Goal: Task Accomplishment & Management: Complete application form

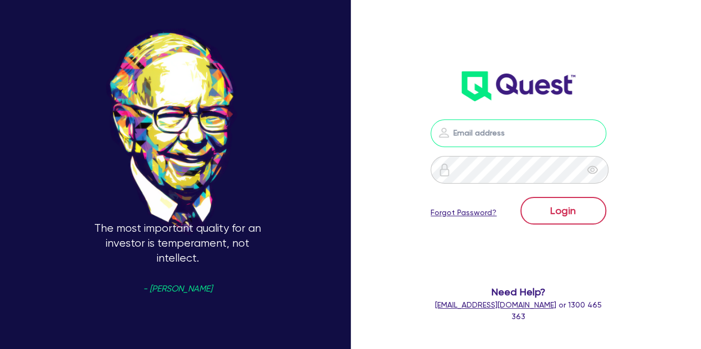
type input "[PERSON_NAME][EMAIL_ADDRESS][PERSON_NAME][DOMAIN_NAME]"
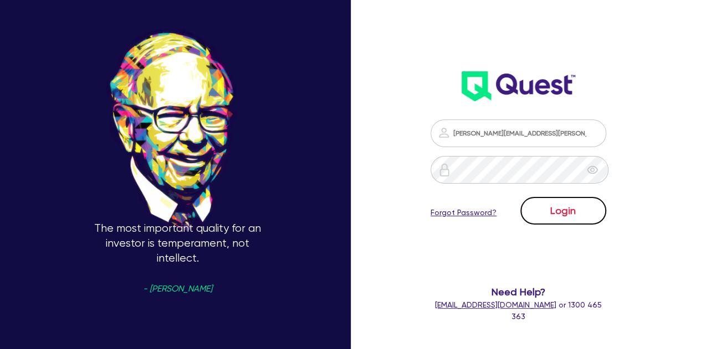
click at [561, 208] on button "Login" at bounding box center [563, 211] width 86 height 28
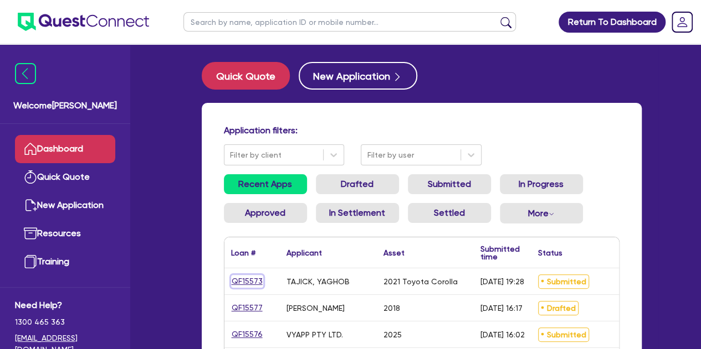
click at [240, 282] on link "QF15573" at bounding box center [247, 281] width 32 height 13
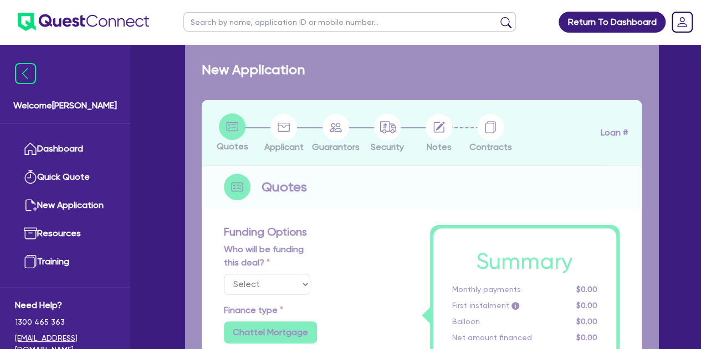
select select "Other"
select select "CARS_AND_LIGHT_TRUCKS"
type input "2021"
type input "24,000"
type input "1,000"
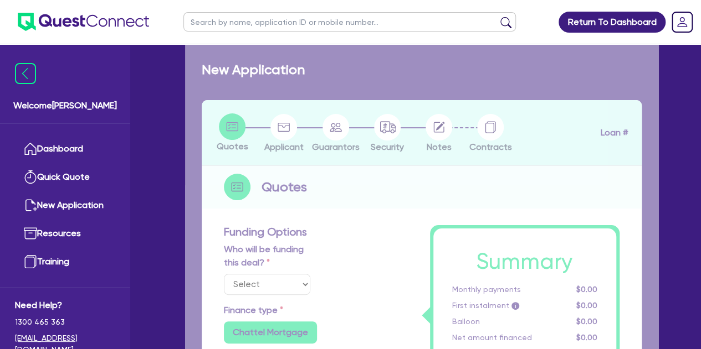
type input "4"
type input "981.6"
radio input "false"
type input "9"
type input "500"
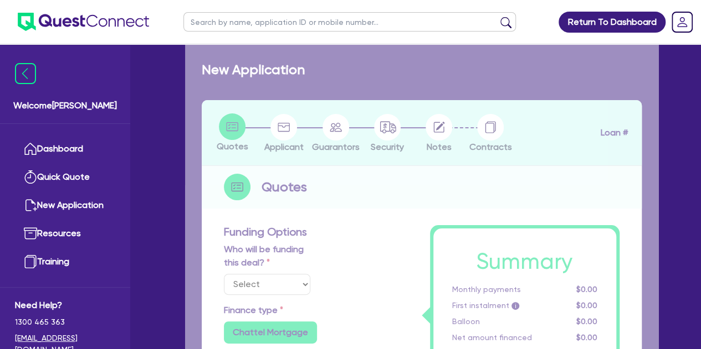
type input "900"
radio input "true"
select select "PASSENGER_VEHICLES"
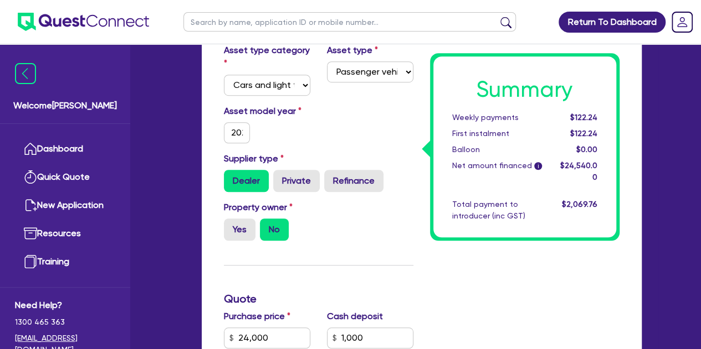
scroll to position [317, 0]
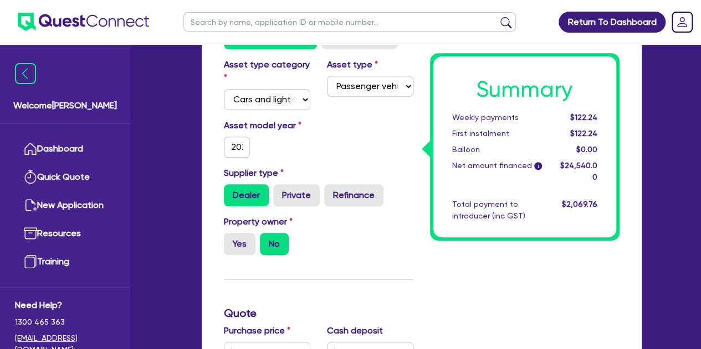
click at [217, 20] on input "text" at bounding box center [349, 21] width 332 height 19
type input "amb"
click button "submit" at bounding box center [506, 25] width 18 height 16
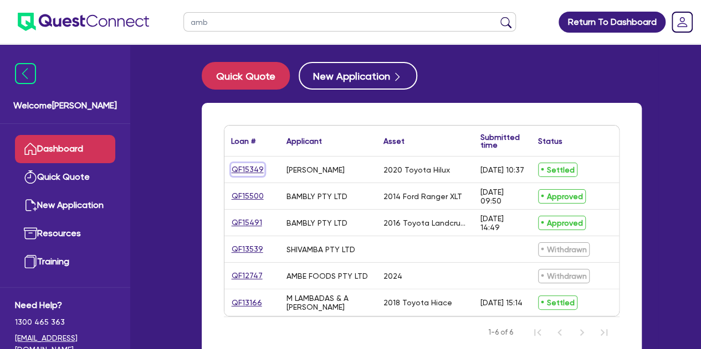
click at [243, 166] on link "QF15349" at bounding box center [247, 169] width 33 height 13
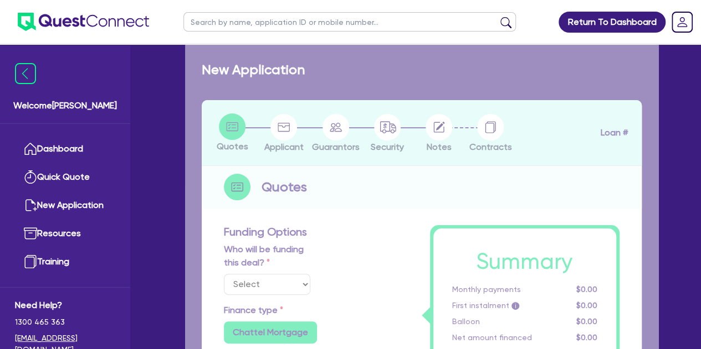
select select "Other"
select select "CARS_AND_LIGHT_TRUCKS"
type input "2020"
type input "25,888"
type input "1,000"
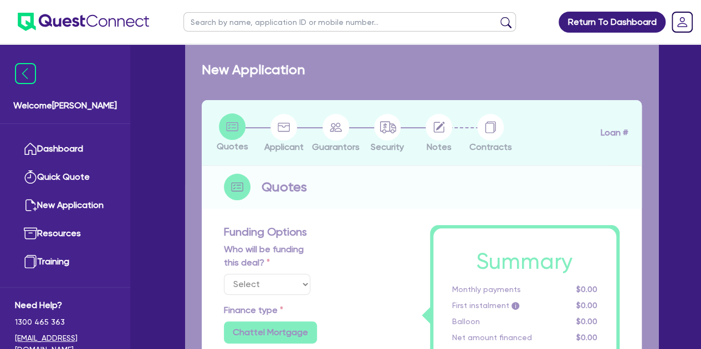
type input "3.72"
type input "995.52"
type input "13.95"
type input "995.45"
type input "818.18"
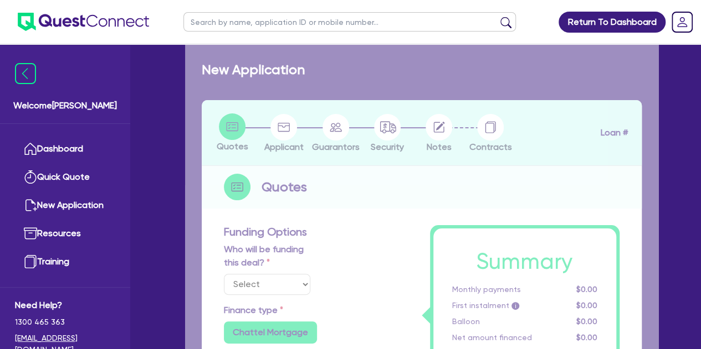
radio input "true"
select select "PASSENGER_VEHICLES"
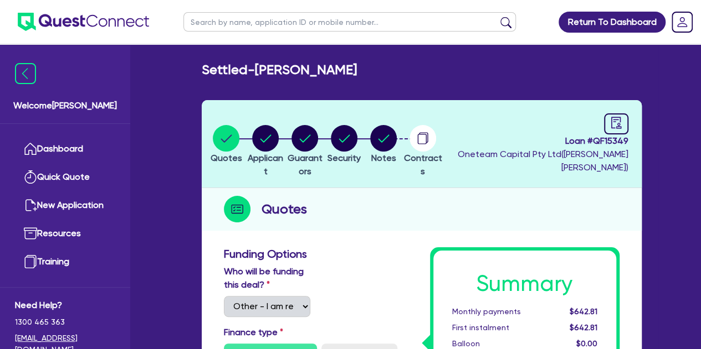
click at [223, 17] on input "text" at bounding box center [349, 21] width 332 height 19
type input "yagh"
click button "submit" at bounding box center [506, 25] width 18 height 16
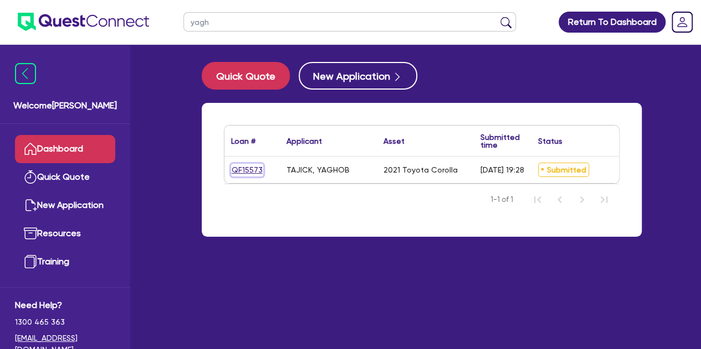
click at [243, 169] on link "QF15573" at bounding box center [247, 170] width 32 height 13
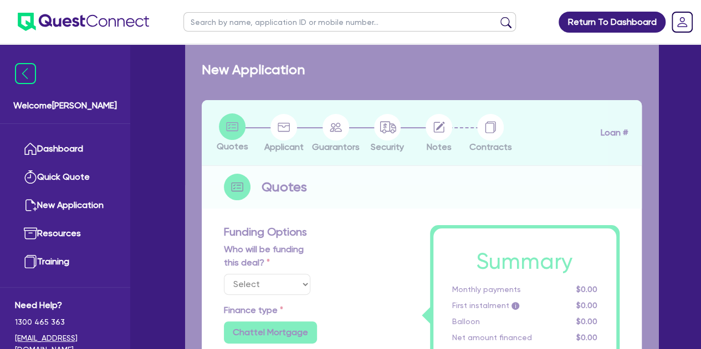
select select "Other"
select select "CARS_AND_LIGHT_TRUCKS"
type input "2021"
type input "24,000"
type input "1,000"
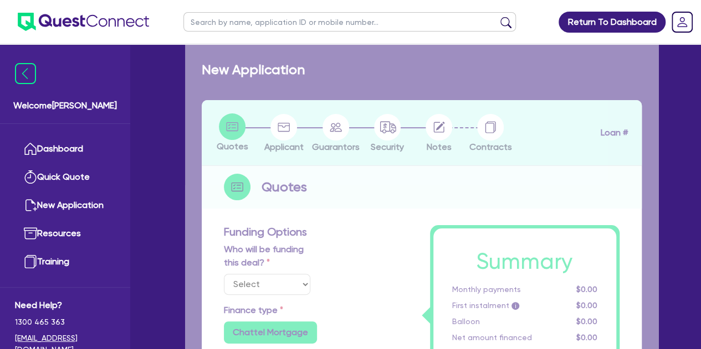
type input "4"
type input "981.6"
radio input "false"
type input "9"
type input "500"
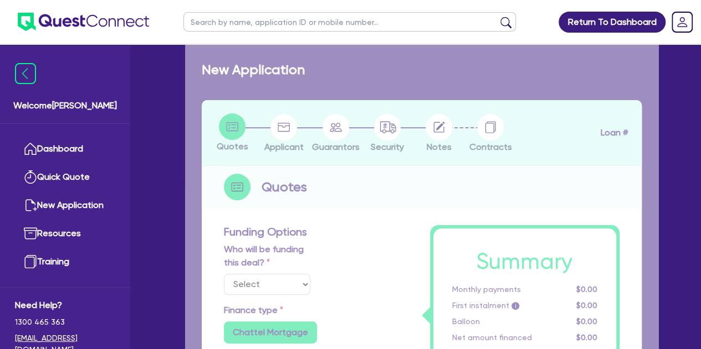
type input "900"
radio input "true"
select select "PASSENGER_VEHICLES"
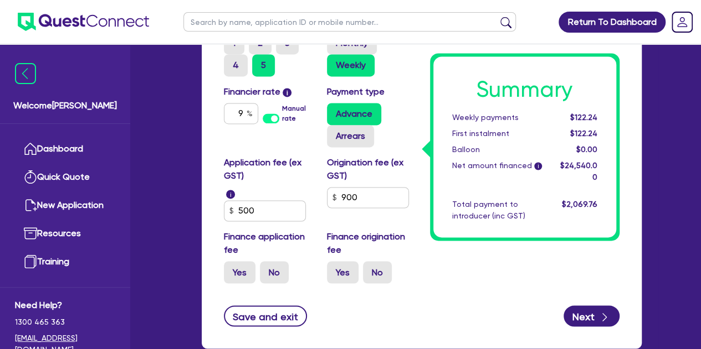
scroll to position [784, 0]
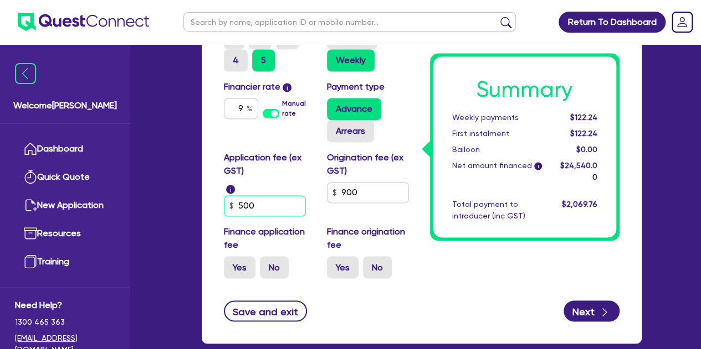
click at [270, 208] on input "500" at bounding box center [265, 205] width 82 height 21
type input "24,000"
type input "1,000"
type input "50"
type input "24,000"
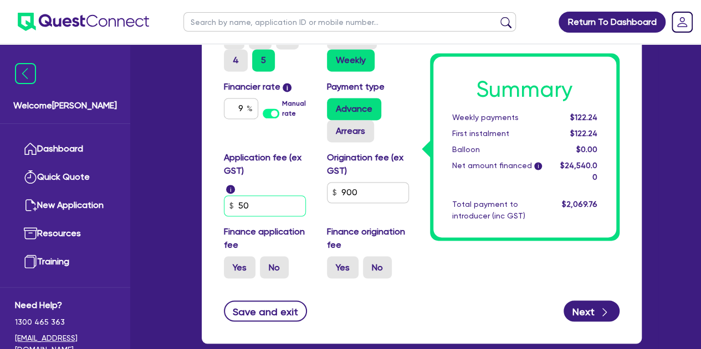
type input "1,000"
type input "5"
type input "24,000"
type input "1,000"
type input "24,000"
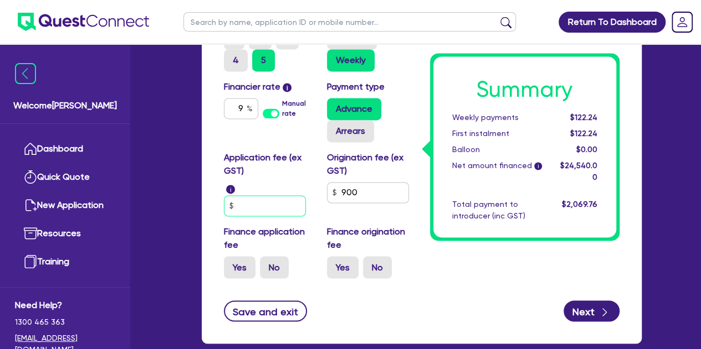
type input "1,000"
type input "4"
type input "24,000"
type input "1,000"
type input "45"
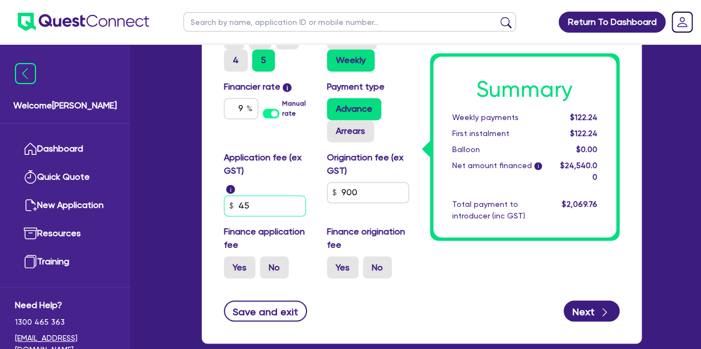
type input "24,000"
type input "1,000"
type input "454"
type input "24,000"
type input "1,000"
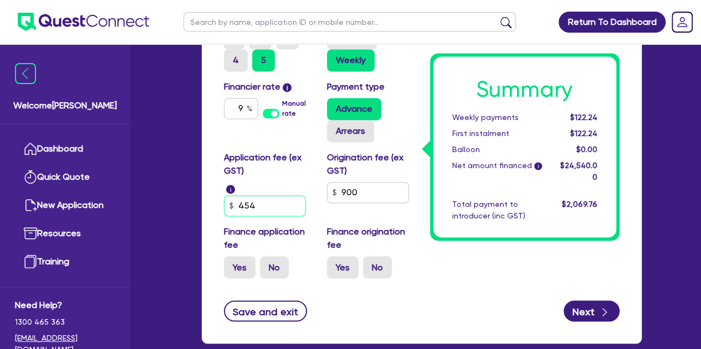
type input "454."
type input "24,000"
type input "1,000"
type input "454.5"
type input "24,000"
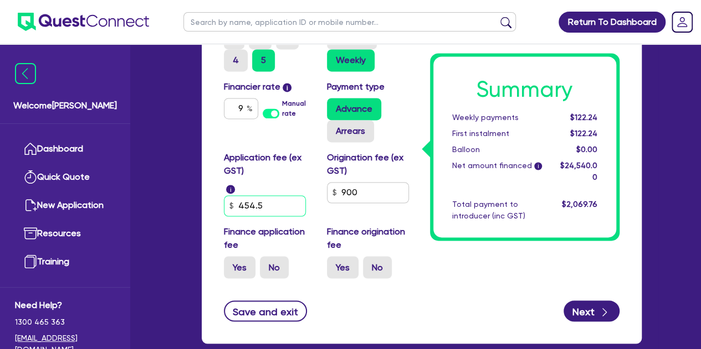
type input "1,000"
type input "454.50"
type input "24,000"
type input "1,000"
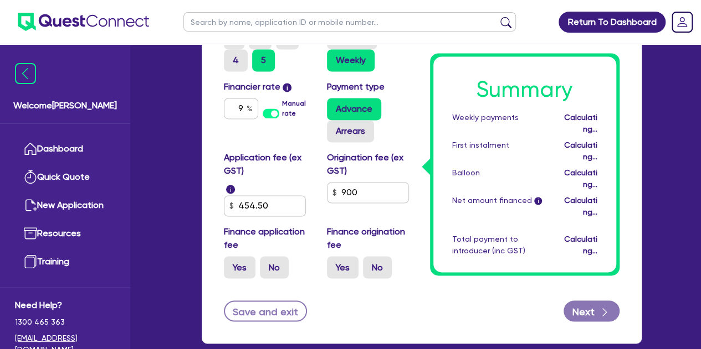
type input "24,000"
type input "1,000"
type input "979.6"
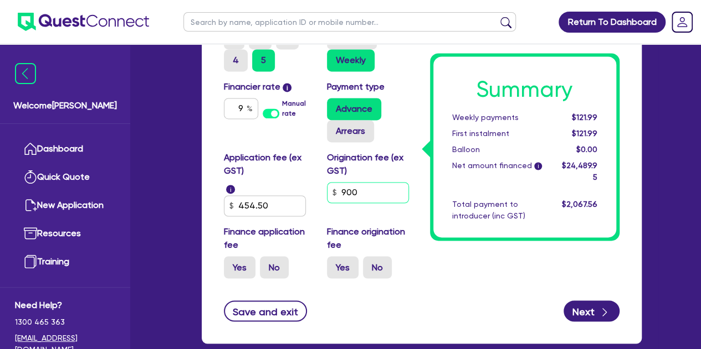
click at [381, 189] on input "900" at bounding box center [368, 192] width 82 height 21
type input "24,000"
type input "1,000"
type input "90"
type input "24,000"
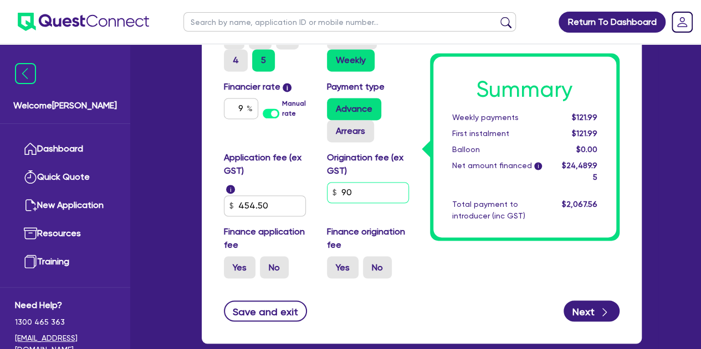
type input "1,000"
type input "9"
type input "24,000"
type input "1,000"
type input "24,000"
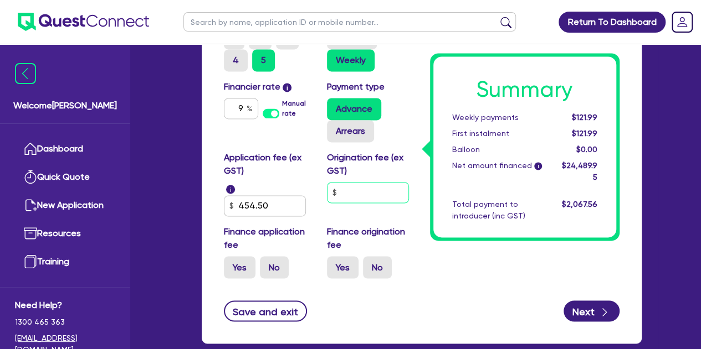
type input "1,000"
type input "8"
type input "24,000"
type input "1,000"
type input "80"
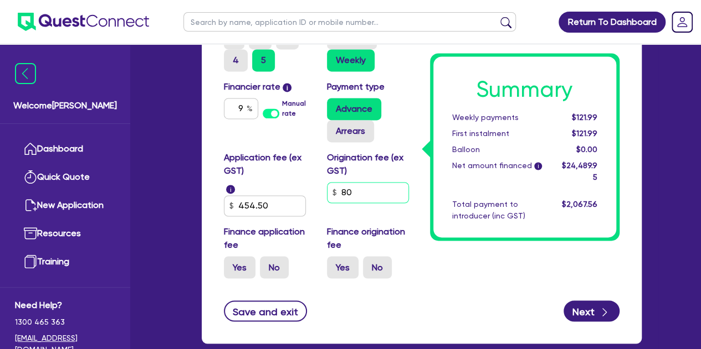
type input "24,000"
type input "1,000"
type input "800"
type input "24,000"
type input "1,000"
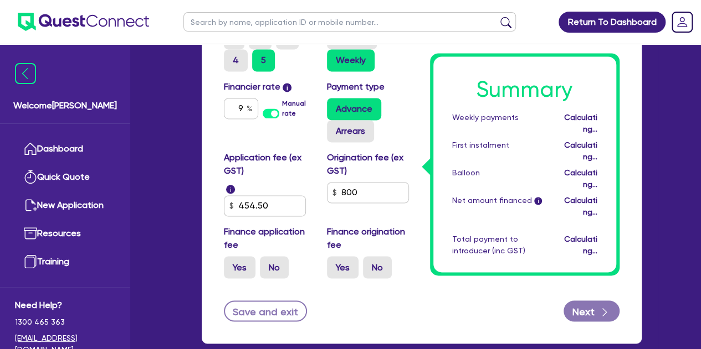
type input "24,000"
type input "1,000"
type input "975.2"
click at [307, 188] on div "Application fee (ex GST) i 454.50" at bounding box center [266, 183] width 103 height 65
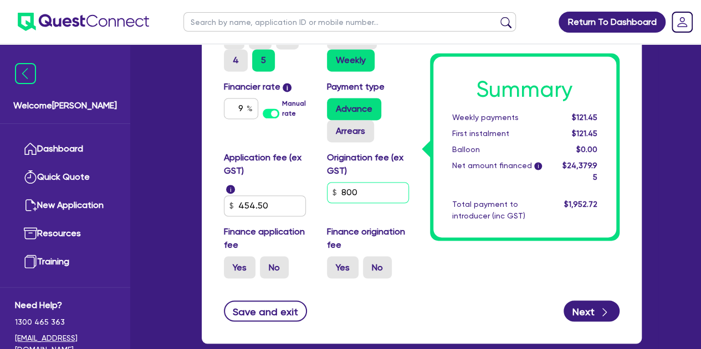
click at [362, 192] on input "800" at bounding box center [368, 192] width 82 height 21
type input "24,000"
type input "1,000"
type input "80"
type input "24,000"
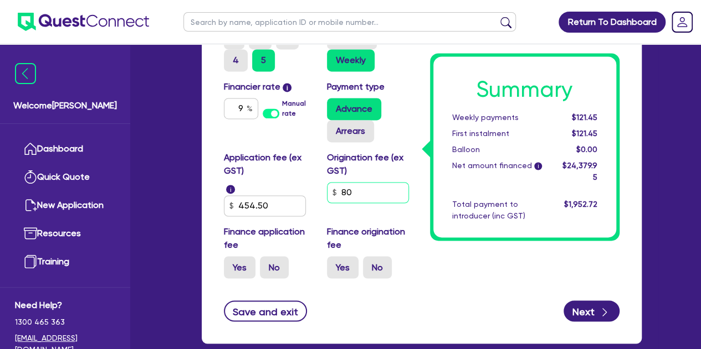
type input "1,000"
type input "8"
type input "24,000"
type input "1,000"
type input "85"
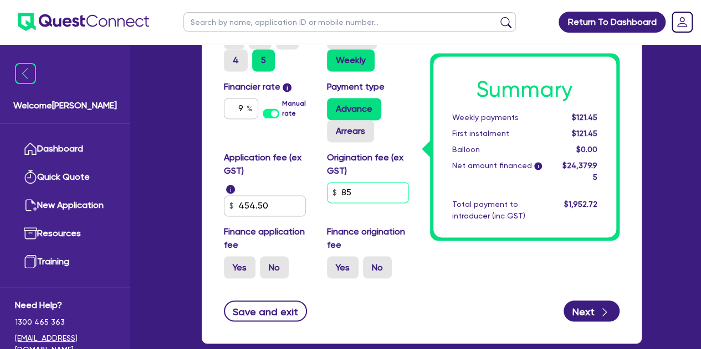
type input "24,000"
type input "1,000"
type input "850"
type input "24,000"
type input "1,000"
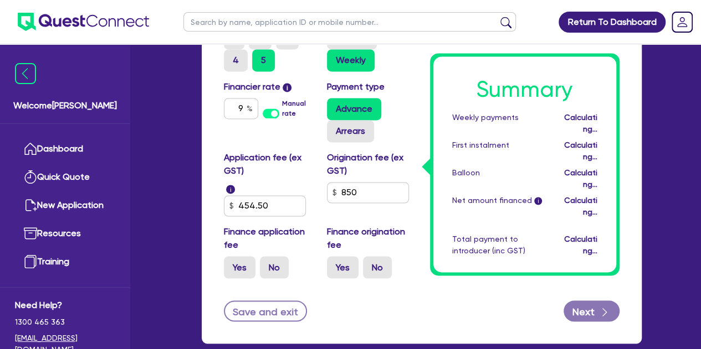
click at [298, 171] on label "Application fee (ex GST)" at bounding box center [267, 164] width 86 height 27
type input "24,000"
type input "1,000"
type input "977.4"
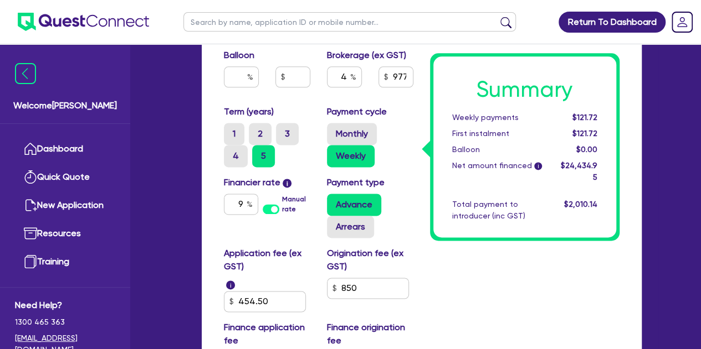
scroll to position [686, 0]
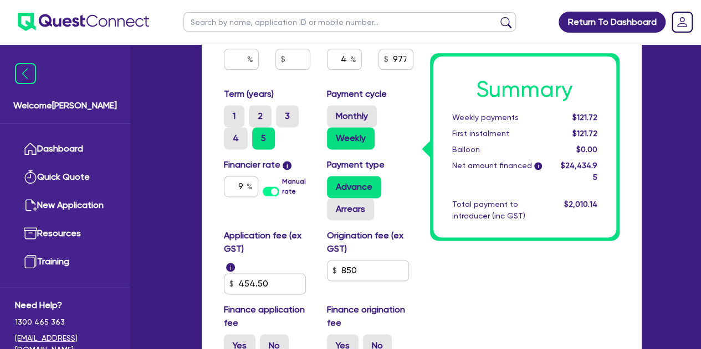
scroll to position [706, 0]
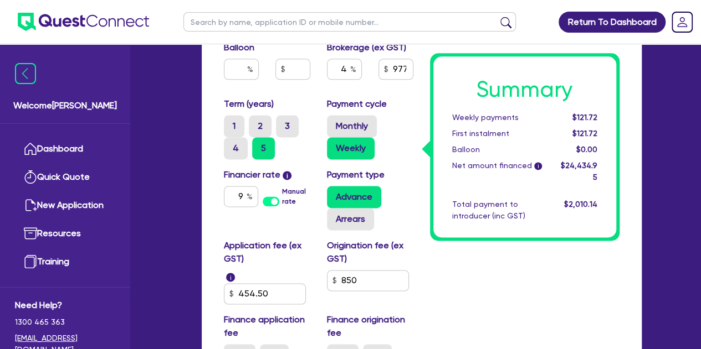
scroll to position [701, 0]
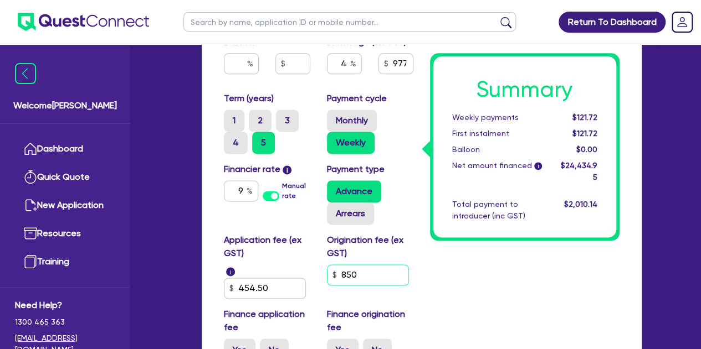
click at [379, 276] on input "850" at bounding box center [368, 275] width 82 height 21
type input "24,000"
type input "1,000"
type input "85"
type input "24,000"
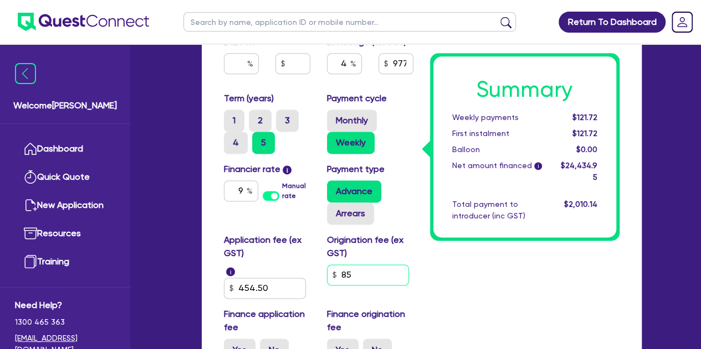
type input "1,000"
type input "8"
type input "24,000"
type input "1,000"
type input "24,000"
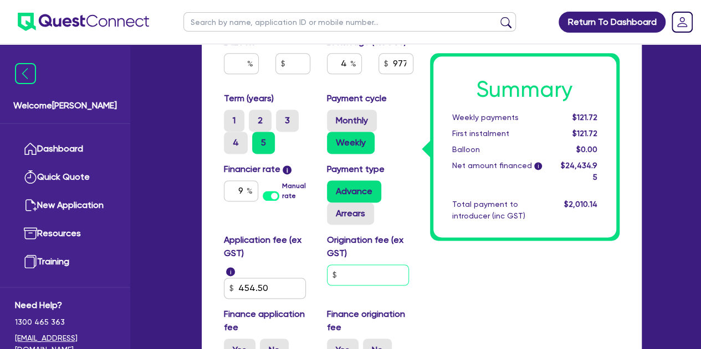
type input "1,000"
type input "9"
type input "24,000"
type input "1,000"
type input "90"
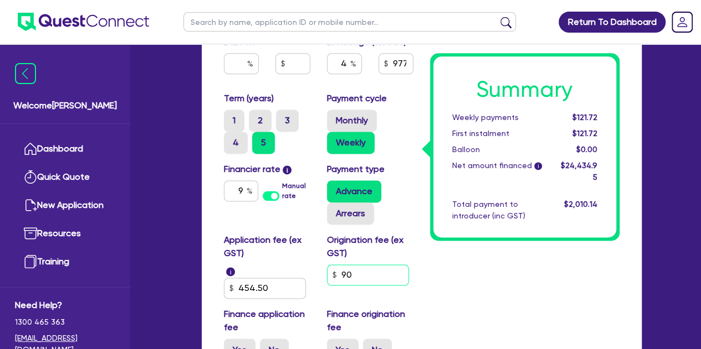
type input "24,000"
type input "1,000"
type input "900"
type input "24,000"
type input "1,000"
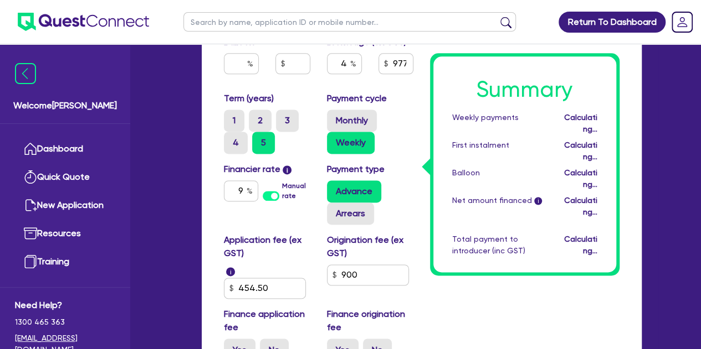
type input "24,000"
type input "1,000"
type input "979.6"
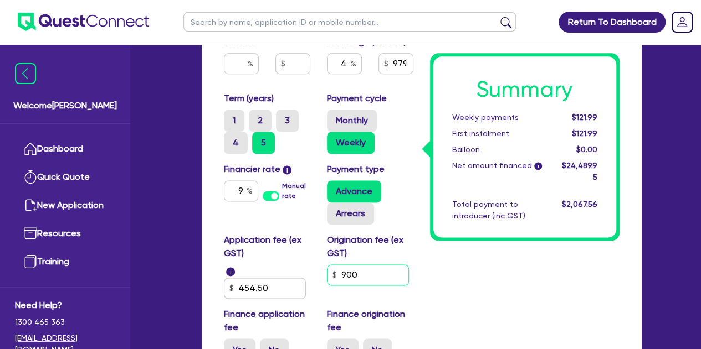
click at [388, 267] on input "900" at bounding box center [368, 275] width 82 height 21
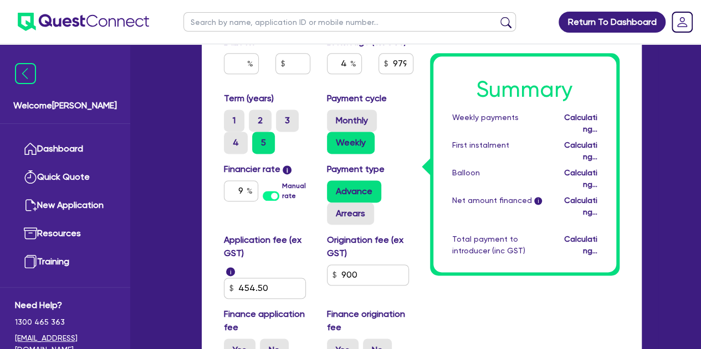
type input "24,000"
type input "1,000"
type input "24,000"
type input "1,000"
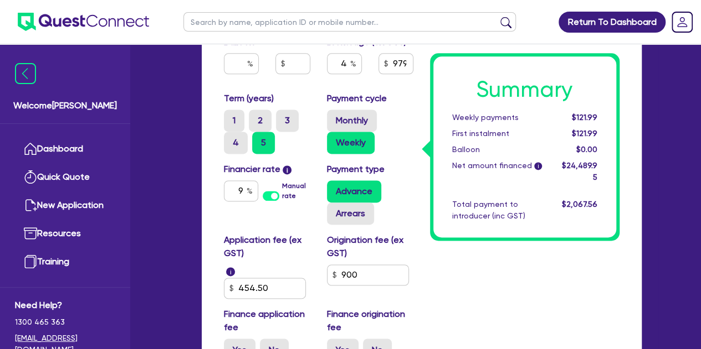
click at [222, 137] on div "Term (years) 1 2 3 4 5" at bounding box center [266, 123] width 103 height 62
click at [379, 277] on input "900" at bounding box center [368, 275] width 82 height 21
type input "24,000"
type input "1,000"
type input "90"
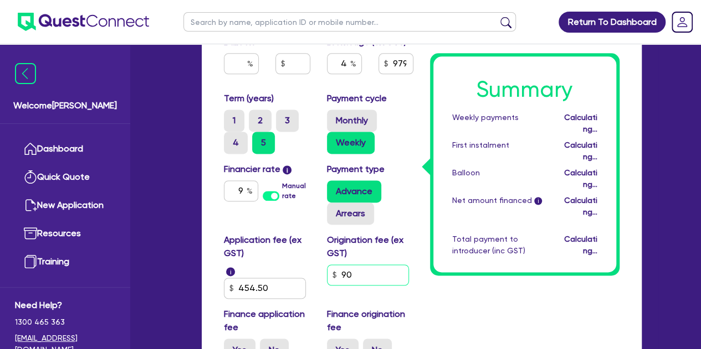
type input "24,000"
type input "1,000"
type input "9"
type input "24,000"
type input "1,000"
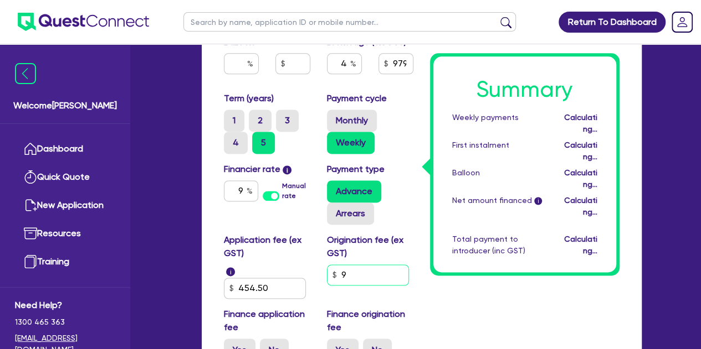
type input "943.96"
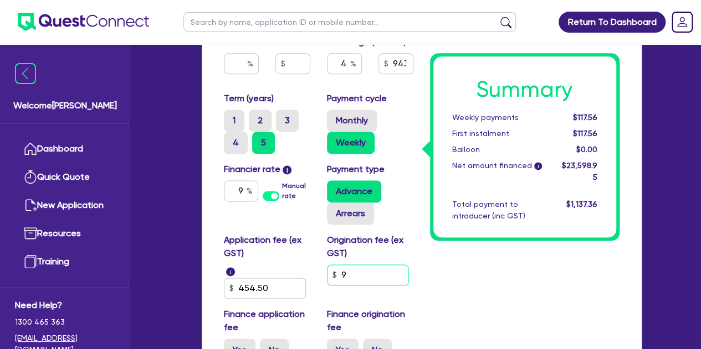
type input "24,000"
type input "1,000"
type input "24,000"
type input "1,000"
type input "8"
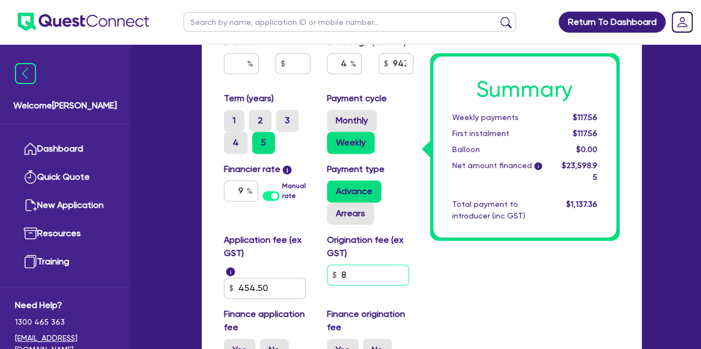
type input "24,000"
type input "1,000"
type input "86"
type input "24,000"
type input "1,000"
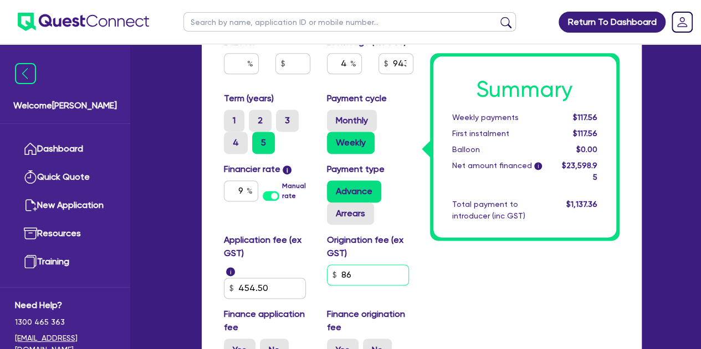
type input "863"
type input "24,000"
type input "1,000"
type input "863."
type input "24,000"
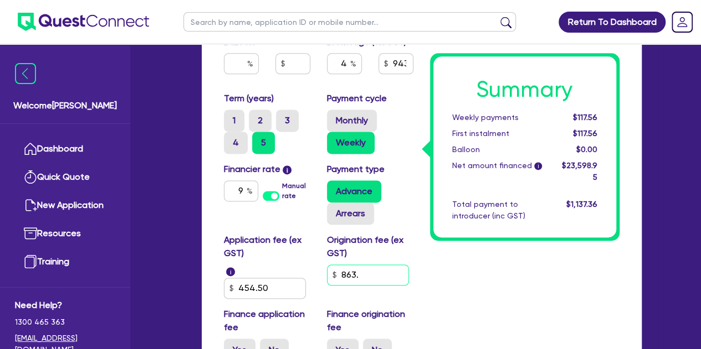
type input "1,000"
type input "863.6"
type input "24,000"
type input "1,000"
type input "863.64"
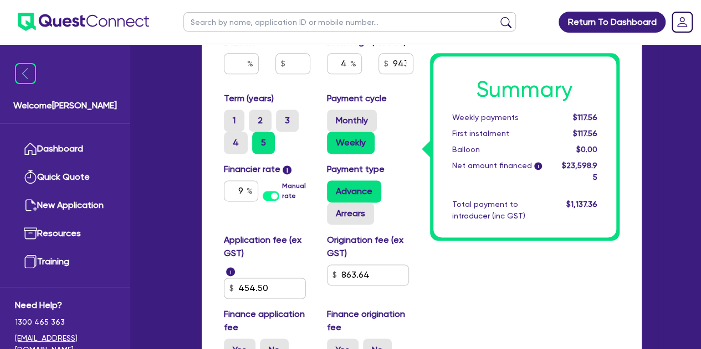
type input "24,000"
type input "1,000"
type input "24,000"
type input "1,000"
type input "978"
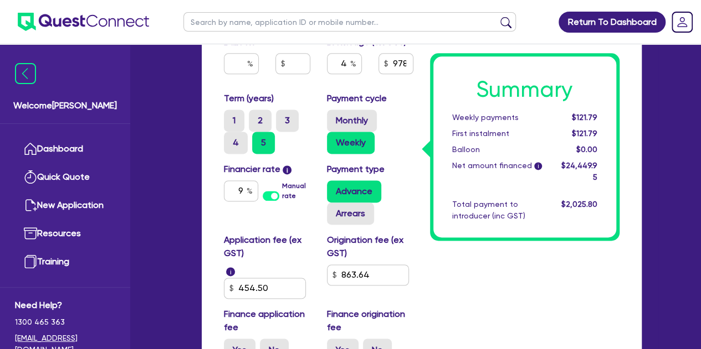
click at [384, 273] on input "863.64" at bounding box center [368, 275] width 82 height 21
type input "24,000"
type input "1,000"
type input "863.6"
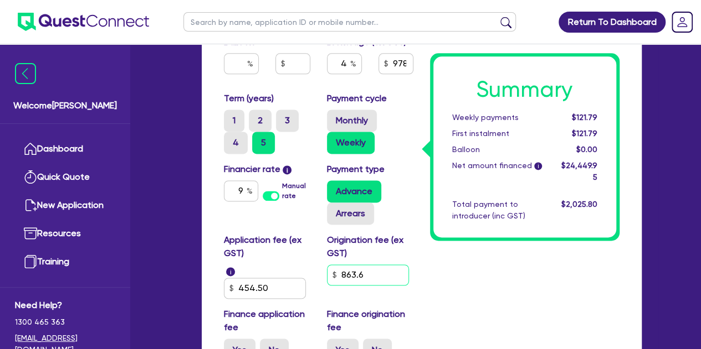
type input "24,000"
type input "1,000"
type input "863."
type input "24,000"
type input "1,000"
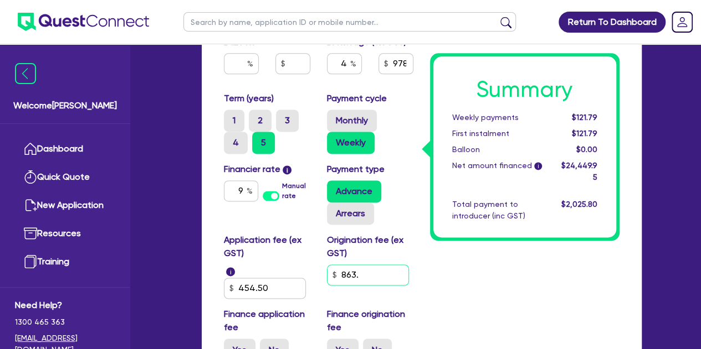
type input "863"
type input "24,000"
type input "1,000"
type input "86"
type input "24,000"
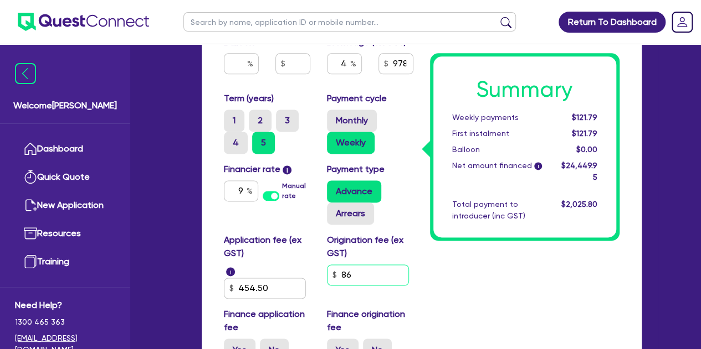
type input "1,000"
type input "8"
type input "24,000"
type input "1,000"
type input "24,000"
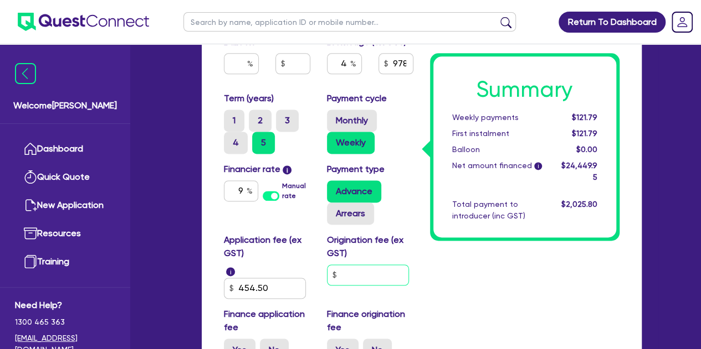
type input "1,000"
type input "8"
type input "24,000"
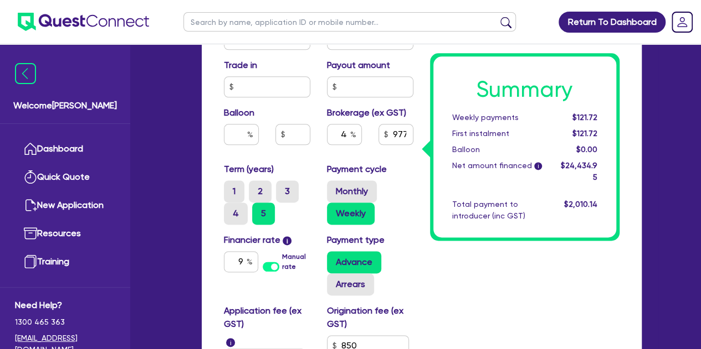
scroll to position [671, 0]
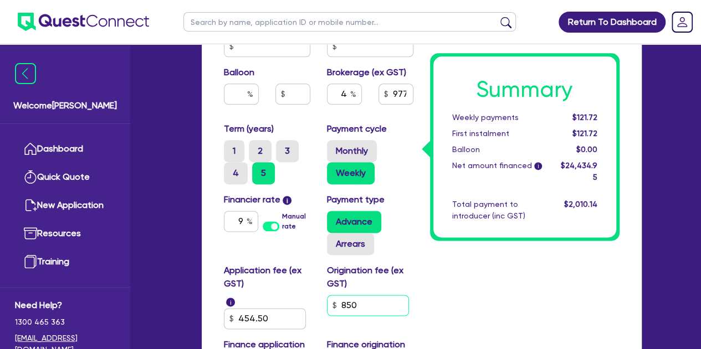
click at [375, 299] on input "850" at bounding box center [368, 305] width 82 height 21
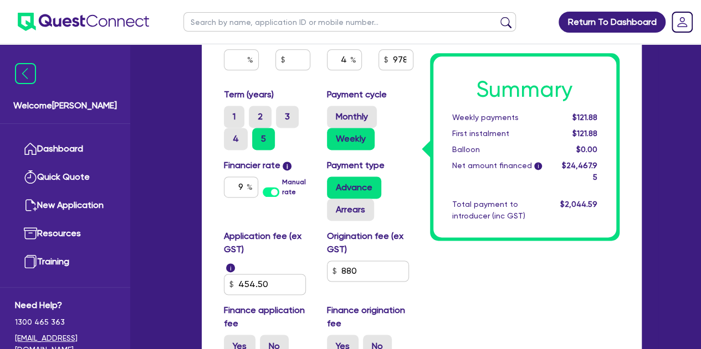
scroll to position [707, 0]
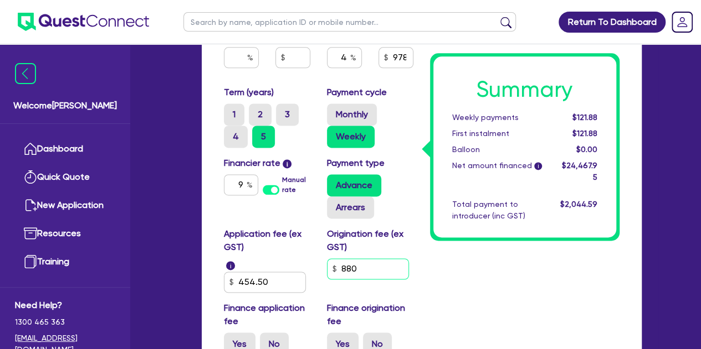
click at [365, 264] on input "880" at bounding box center [368, 269] width 82 height 21
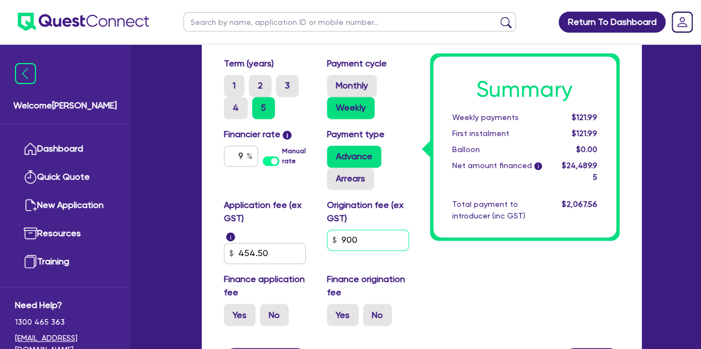
click at [366, 235] on input "900" at bounding box center [368, 240] width 82 height 21
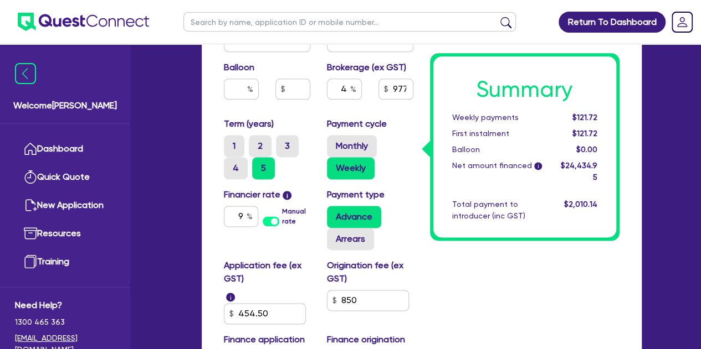
scroll to position [682, 0]
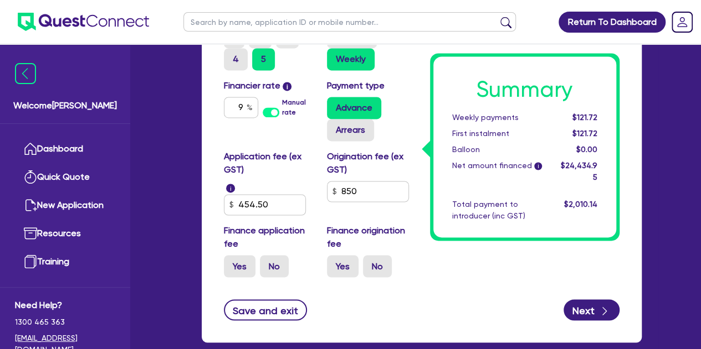
scroll to position [785, 0]
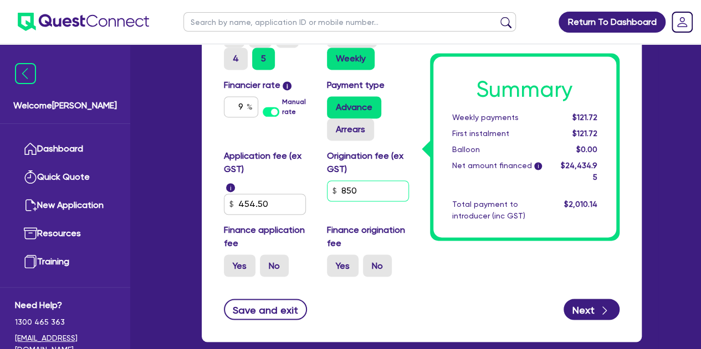
click at [356, 188] on input "850" at bounding box center [368, 191] width 82 height 21
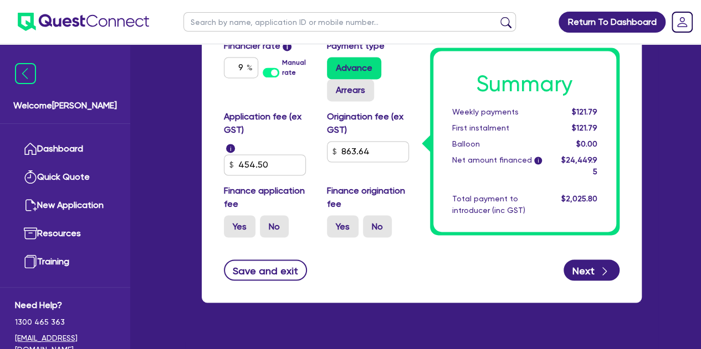
scroll to position [825, 0]
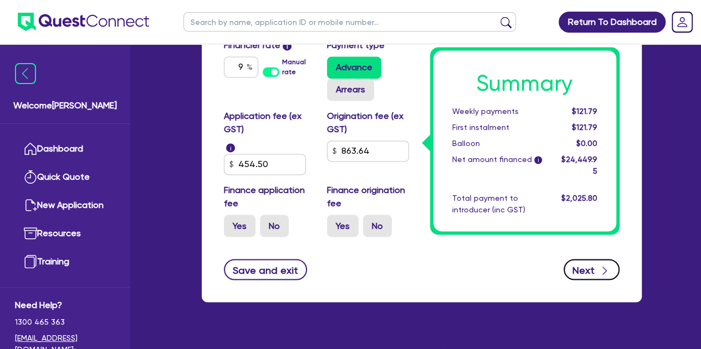
click at [599, 267] on icon "button" at bounding box center [604, 270] width 11 height 11
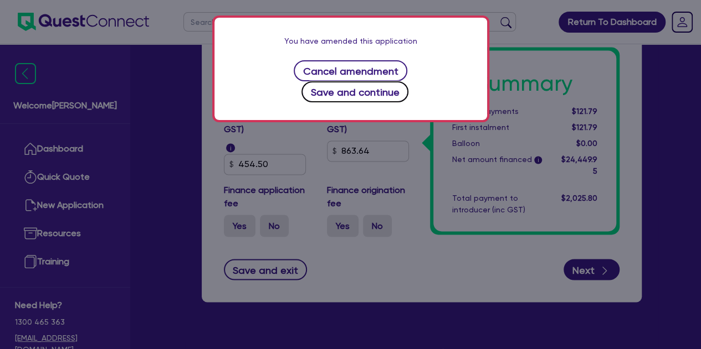
click at [389, 81] on button "Save and continue" at bounding box center [354, 91] width 107 height 21
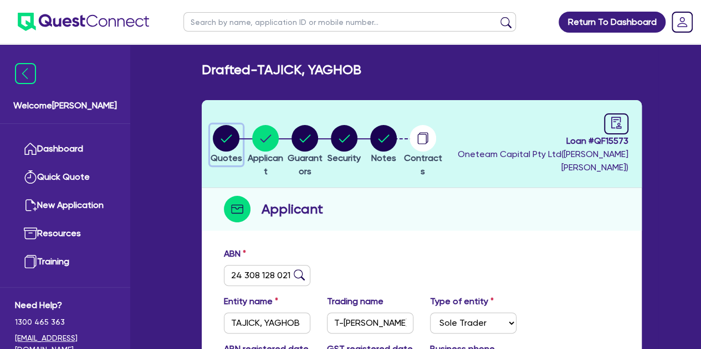
click at [236, 126] on icon "button" at bounding box center [226, 138] width 27 height 27
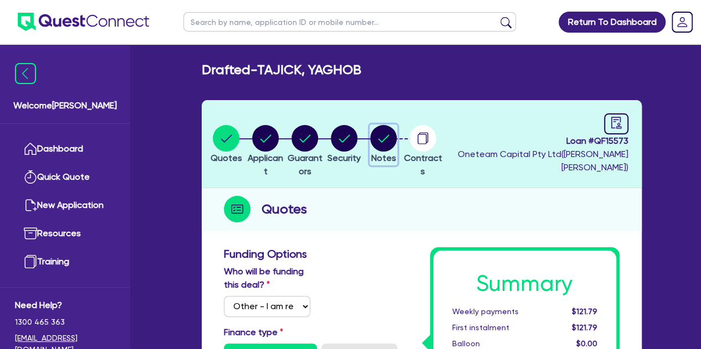
click at [396, 154] on span "Notes" at bounding box center [383, 158] width 25 height 11
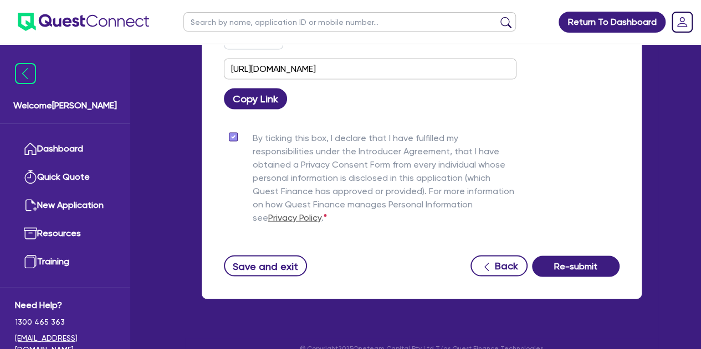
scroll to position [1047, 0]
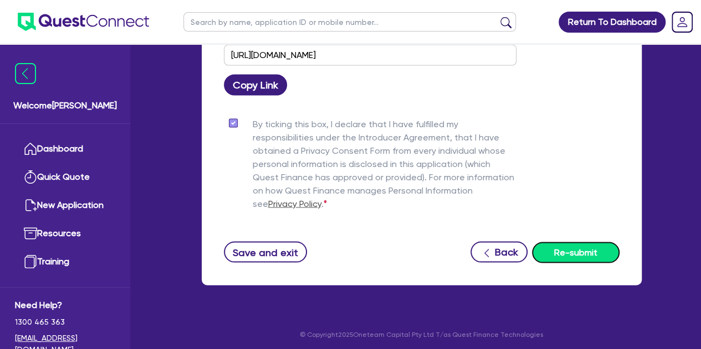
click at [557, 258] on button "Re-submit" at bounding box center [576, 252] width 88 height 21
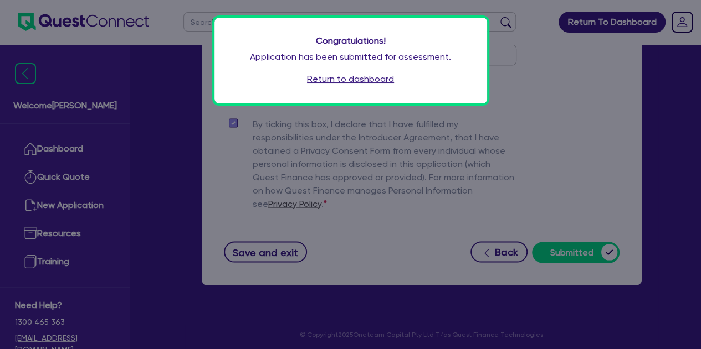
click at [345, 85] on link "Return to dashboard" at bounding box center [350, 79] width 87 height 13
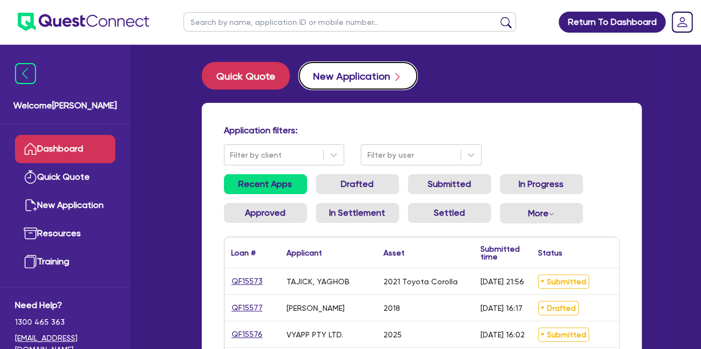
click at [341, 77] on button "New Application" at bounding box center [358, 76] width 119 height 28
select select "Other"
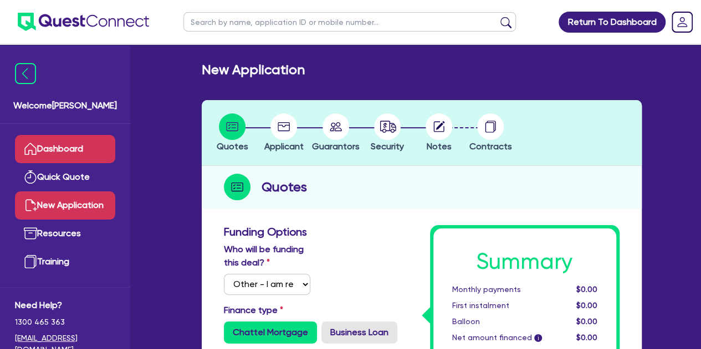
click at [61, 151] on link "Dashboard" at bounding box center [65, 149] width 100 height 28
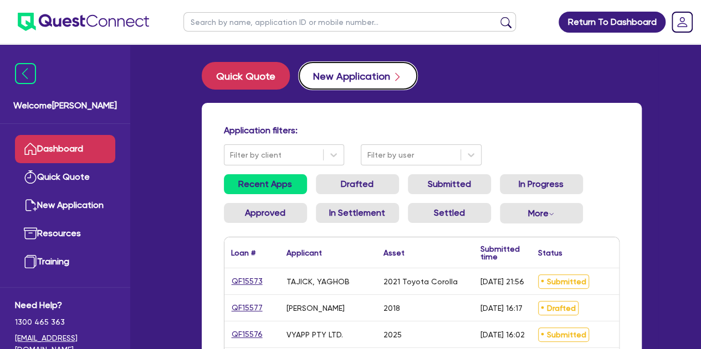
click at [321, 85] on button "New Application" at bounding box center [358, 76] width 119 height 28
select select "Other"
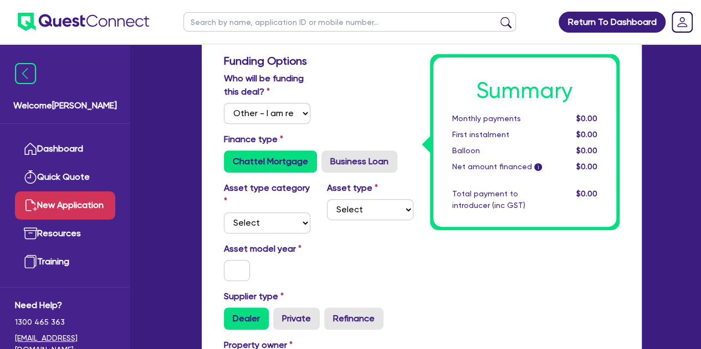
scroll to position [172, 0]
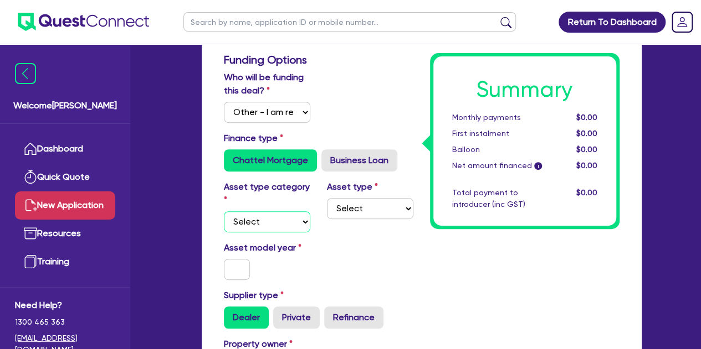
click at [264, 225] on select "Select Cars and light trucks Primary assets Secondary assets Tertiary assets" at bounding box center [267, 222] width 86 height 21
select select "CARS_AND_LIGHT_TRUCKS"
click at [224, 212] on select "Select Cars and light trucks Primary assets Secondary assets Tertiary assets" at bounding box center [267, 222] width 86 height 21
click at [344, 198] on select "Select Passenger vehicles Vans and utes Light trucks up to 4.5 tonne" at bounding box center [370, 208] width 86 height 21
select select "PASSENGER_VEHICLES"
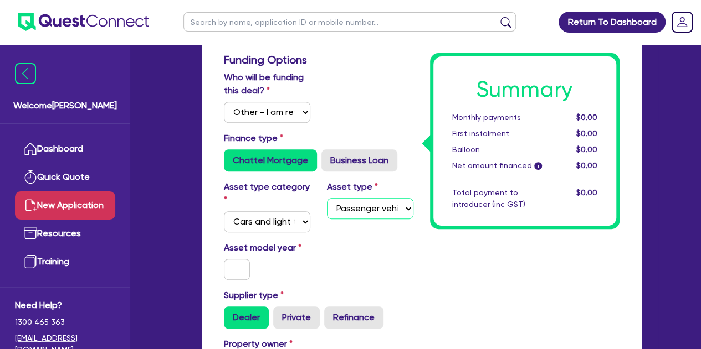
click at [327, 198] on select "Select Passenger vehicles Vans and utes Light trucks up to 4.5 tonne" at bounding box center [370, 208] width 86 height 21
click at [242, 272] on input "text" at bounding box center [237, 269] width 27 height 21
type input "2021"
click at [325, 255] on div "Asset model year 2021" at bounding box center [318, 265] width 206 height 48
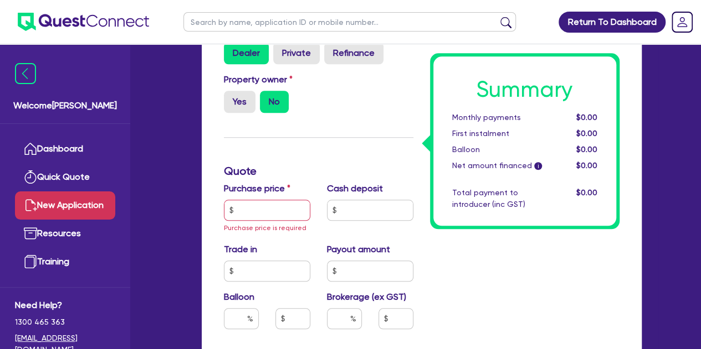
scroll to position [439, 0]
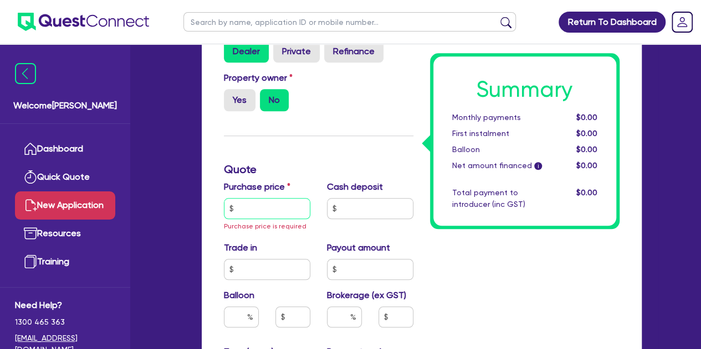
click at [260, 203] on input "text" at bounding box center [267, 208] width 86 height 21
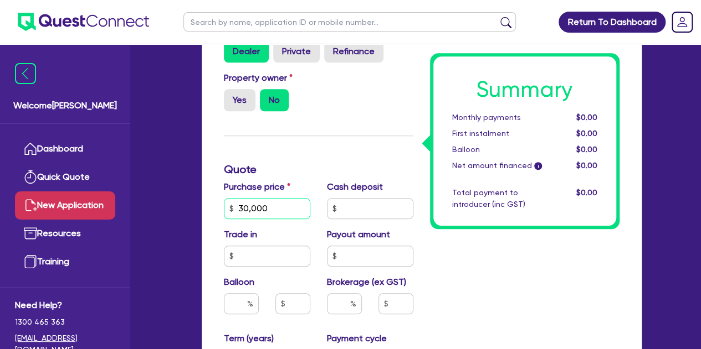
type input "30,000"
click at [153, 203] on div "Welcome Luke Dashboard Quick Quote New Application Ref Company Ref Salesperson …" at bounding box center [350, 161] width 615 height 1201
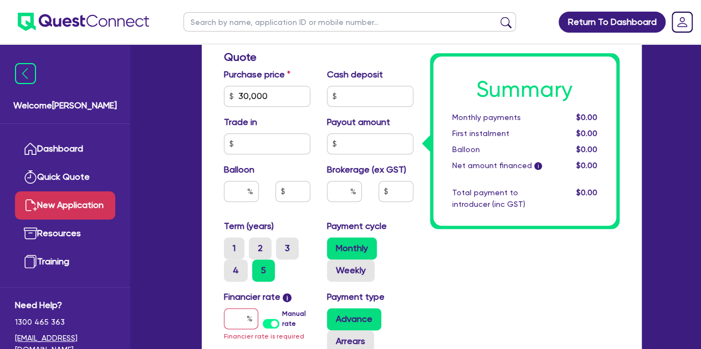
scroll to position [552, 0]
click at [239, 315] on input "text" at bounding box center [241, 318] width 34 height 21
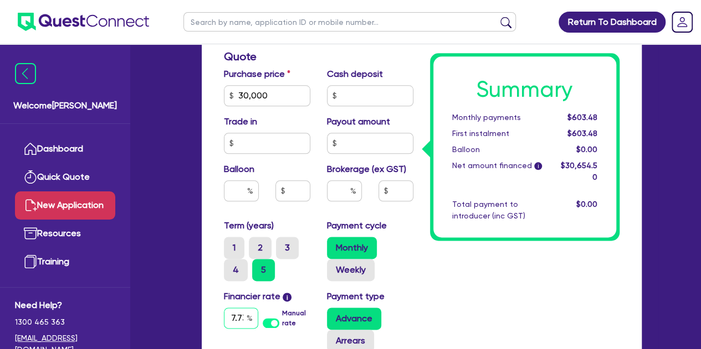
scroll to position [0, 1]
type input "7.73"
click at [186, 274] on div "New Application Quotes Applicant Guarantors Security Notes Contracts Quotes Fun…" at bounding box center [421, 38] width 473 height 1057
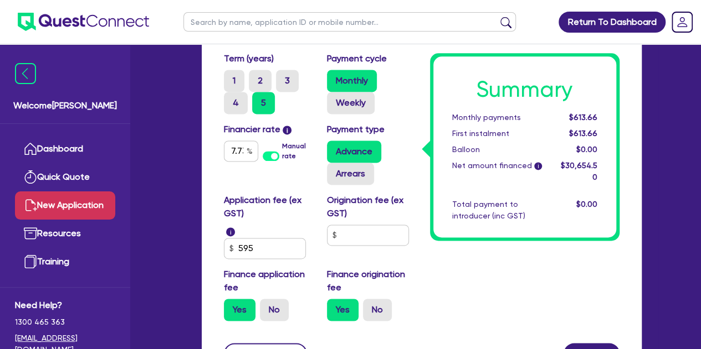
scroll to position [719, 0]
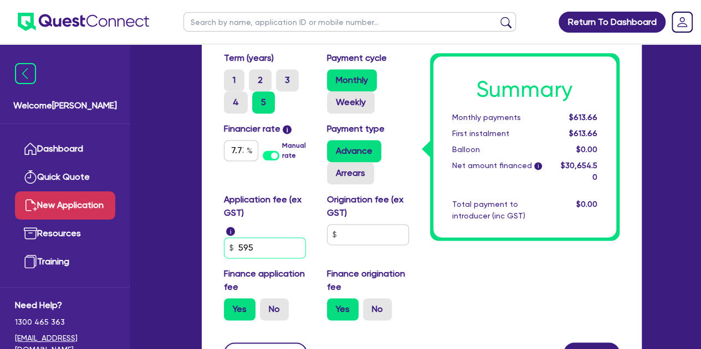
click at [272, 248] on input "595" at bounding box center [265, 248] width 82 height 21
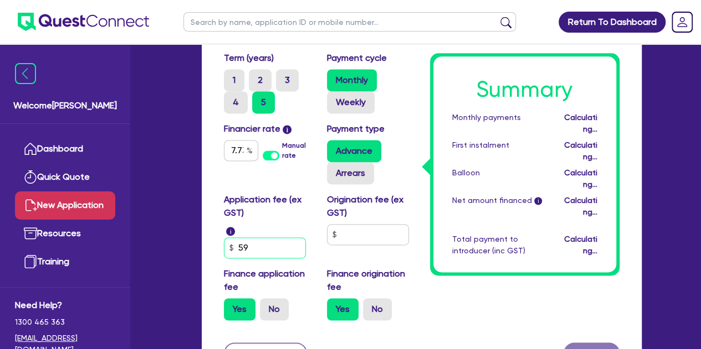
type input "5"
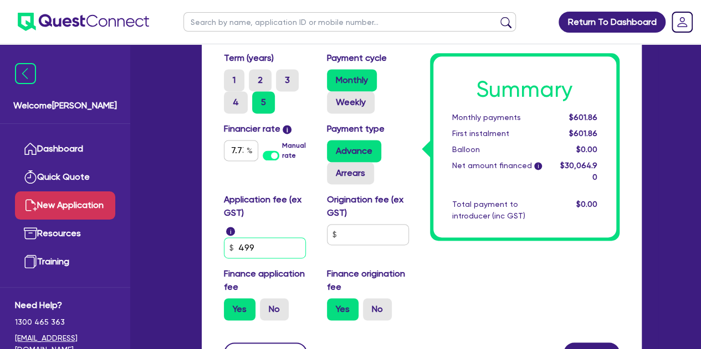
type input "499"
click at [304, 204] on label "Application fee (ex GST)" at bounding box center [267, 206] width 86 height 27
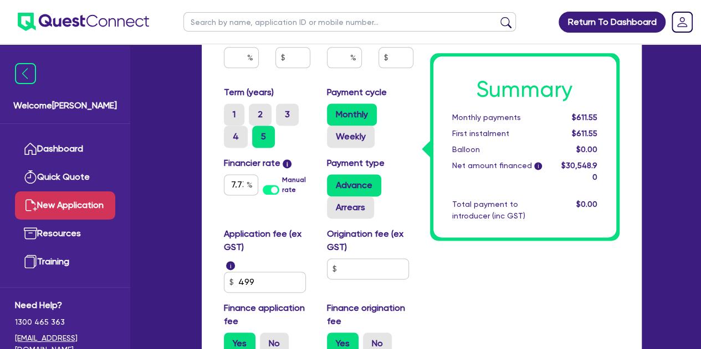
scroll to position [704, 0]
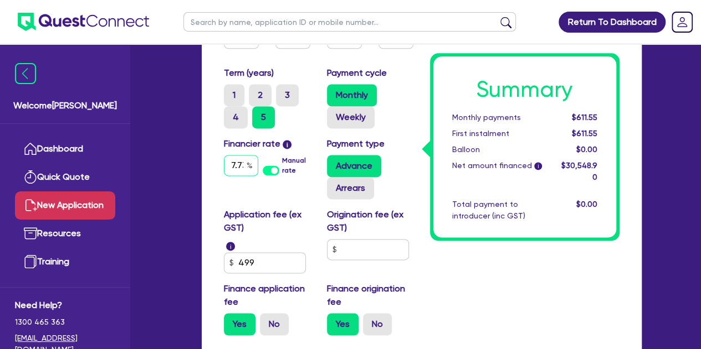
click at [240, 174] on input "7.73" at bounding box center [241, 165] width 34 height 21
type input "7"
type input "8.59"
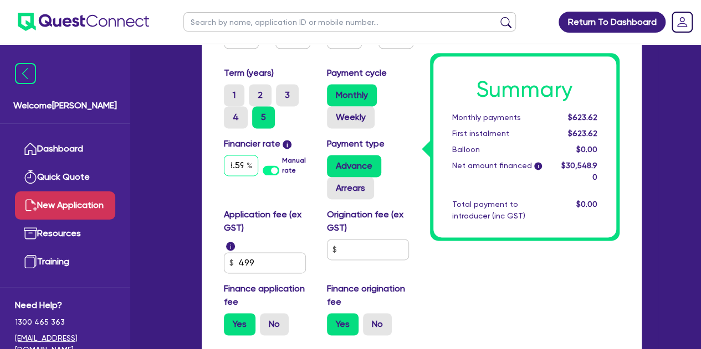
scroll to position [0, 0]
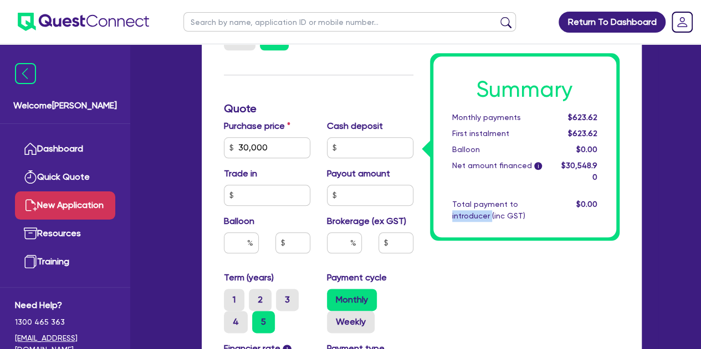
click at [459, 310] on div "Summary Monthly payments $623.62 First instalment $623.62 Balloon $0.00 Net amo…" at bounding box center [524, 138] width 206 height 824
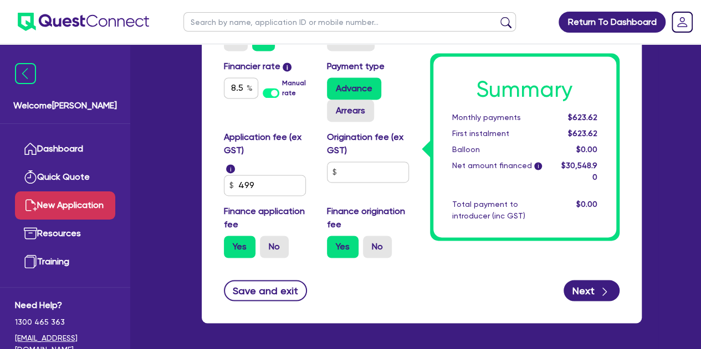
scroll to position [822, 0]
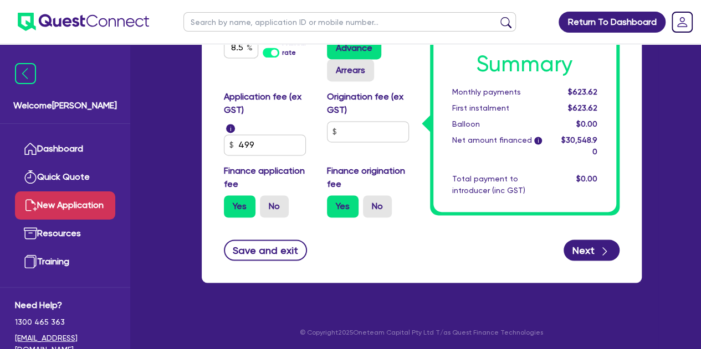
click at [599, 243] on div "button" at bounding box center [604, 250] width 11 height 14
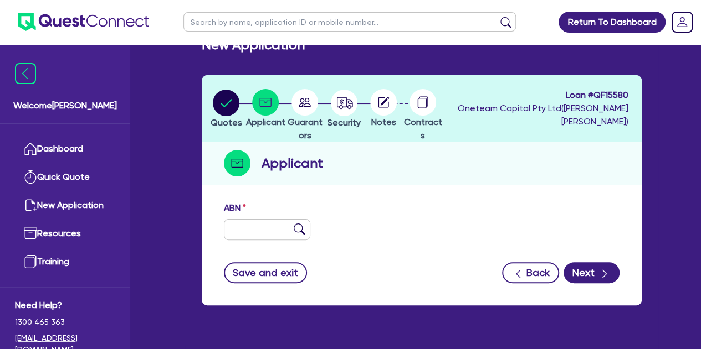
scroll to position [25, 0]
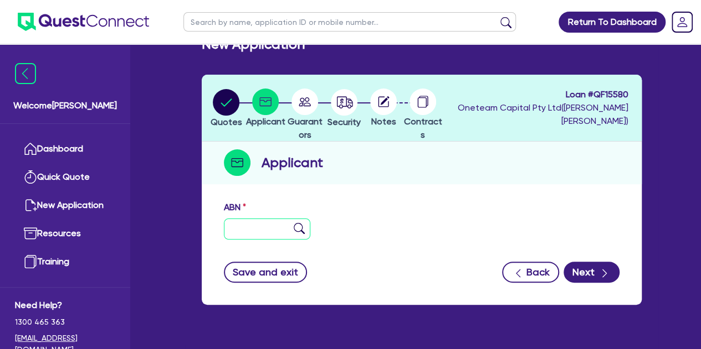
click at [265, 238] on input "text" at bounding box center [267, 229] width 86 height 21
type input "11 111 111 111"
click at [585, 282] on div "ABN 11 111 111 111 Entity name Trading name Type of entity Select Sole Trader C…" at bounding box center [422, 250] width 440 height 110
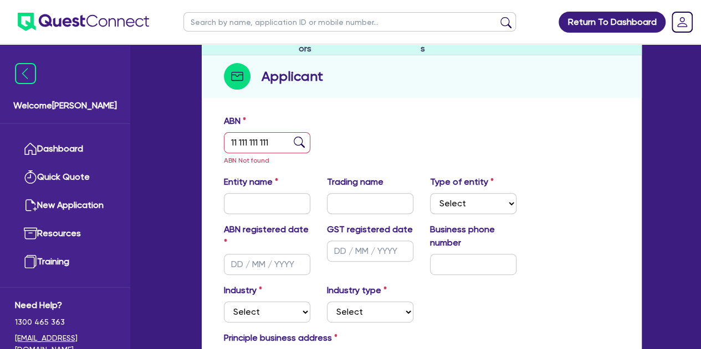
scroll to position [122, 0]
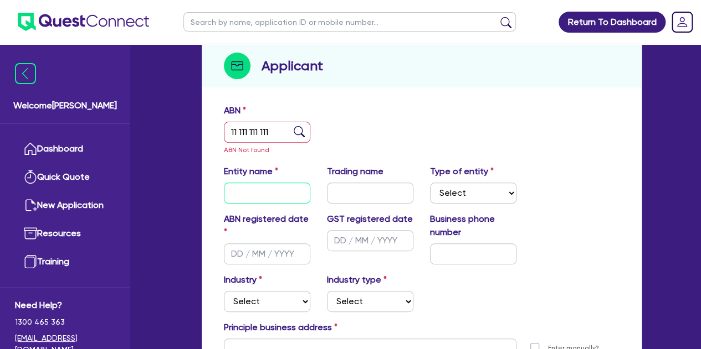
click at [250, 192] on input "text" at bounding box center [267, 193] width 86 height 21
type input "TANYEL MEHMET"
click at [462, 200] on select "Select Sole Trader Company Partnership Trust" at bounding box center [473, 193] width 86 height 21
select select "SOLE_TRADER"
click at [430, 183] on select "Select Sole Trader Company Partnership Trust" at bounding box center [473, 193] width 86 height 21
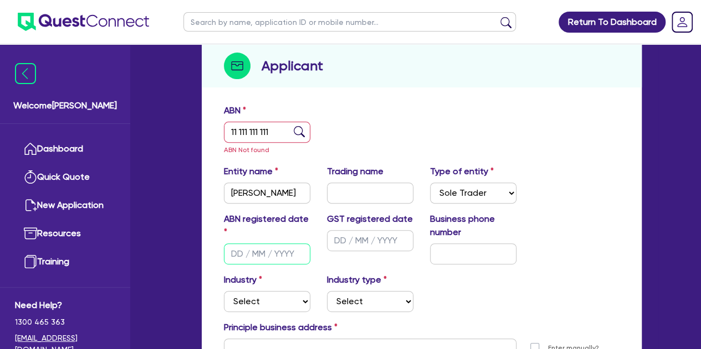
click at [251, 252] on input "text" at bounding box center [267, 254] width 86 height 21
type input "20/12/2021"
click at [156, 251] on div "Welcome Luke Dashboard Quick Quote New Application Ref Company Ref Salesperson …" at bounding box center [350, 199] width 615 height 643
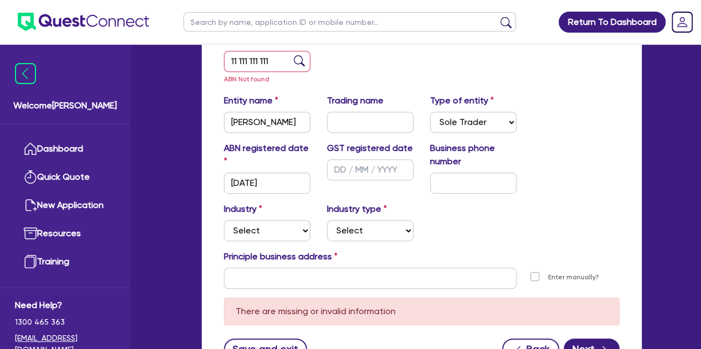
scroll to position [195, 0]
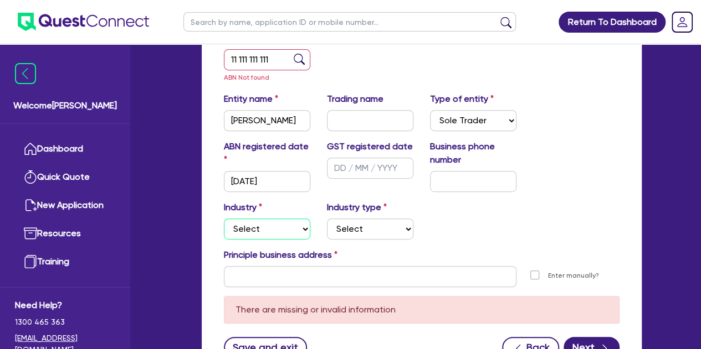
click at [245, 234] on select "Select Accomodation & Food Services Administrative & Support Services Agricultu…" at bounding box center [267, 229] width 86 height 21
click at [167, 207] on div "Welcome Luke Dashboard Quick Quote New Application Ref Company Ref Salesperson …" at bounding box center [350, 126] width 615 height 643
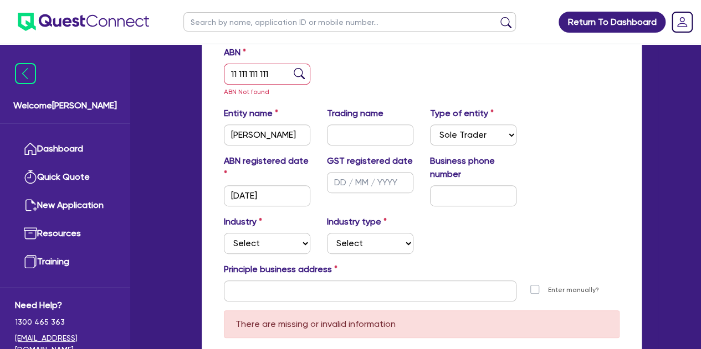
scroll to position [182, 0]
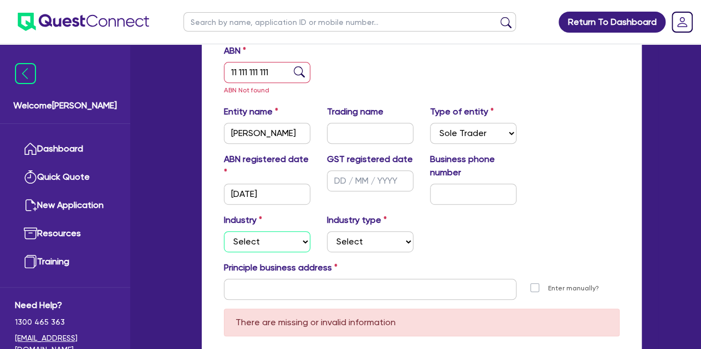
click at [263, 232] on select "Select Accomodation & Food Services Administrative & Support Services Agricultu…" at bounding box center [267, 241] width 86 height 21
select select "FORESTRY"
click at [224, 231] on select "Select Accomodation & Food Services Administrative & Support Services Agricultu…" at bounding box center [267, 241] width 86 height 21
click at [337, 234] on select "Select Forestry Gathering and Growing Activities Plantation Cultivation Plantat…" at bounding box center [370, 241] width 86 height 21
select select "GATHERING_GROWING_ACTIVITIES"
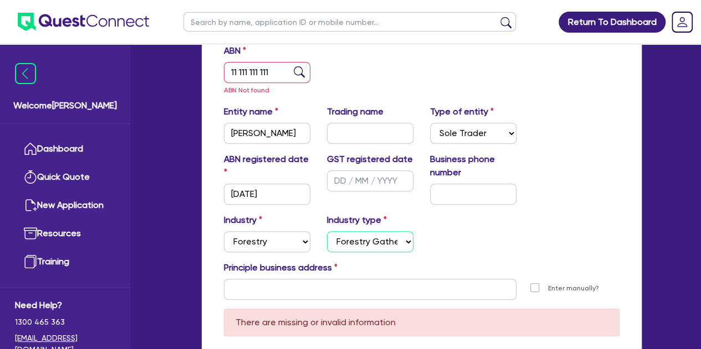
click at [327, 231] on select "Select Forestry Gathering and Growing Activities Plantation Cultivation Plantat…" at bounding box center [370, 241] width 86 height 21
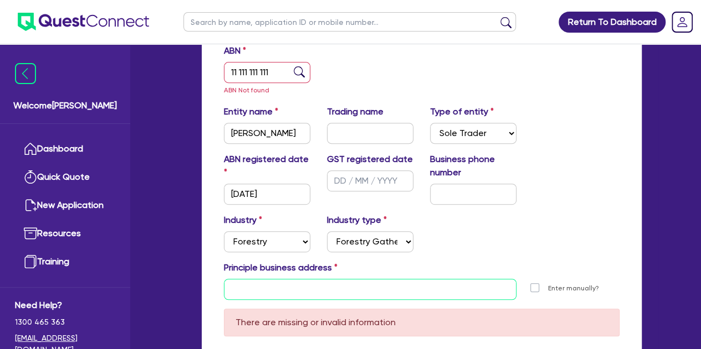
click at [278, 281] on input "text" at bounding box center [370, 289] width 292 height 21
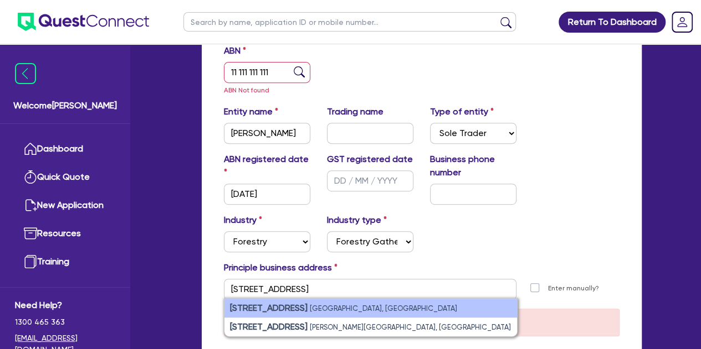
click at [310, 308] on small "Blacktown NSW, Australia" at bounding box center [383, 309] width 147 height 8
type input "15 Pelleas St Blacktown NSW 2148"
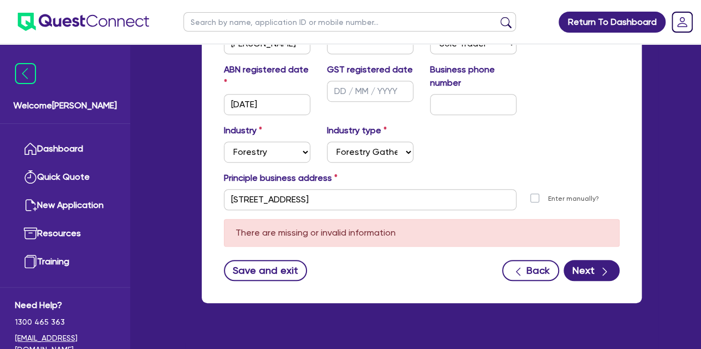
scroll to position [275, 0]
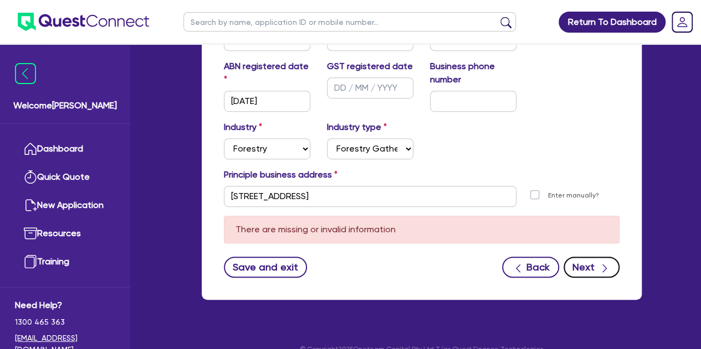
click at [603, 267] on icon "button" at bounding box center [604, 268] width 11 height 11
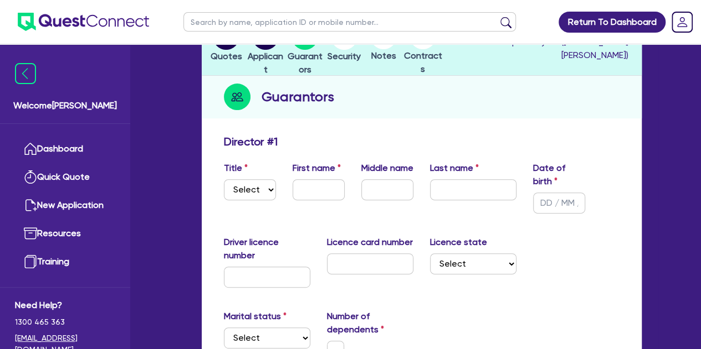
scroll to position [102, 0]
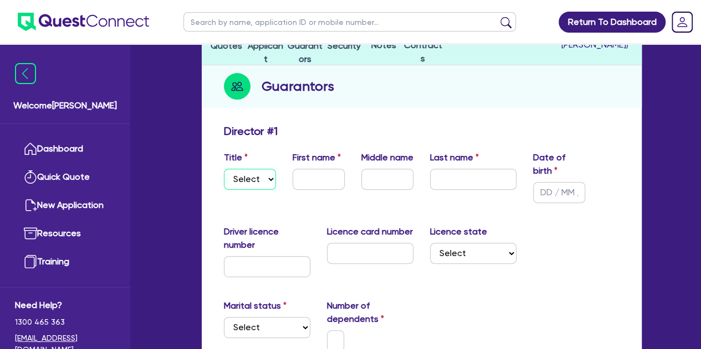
click at [261, 177] on select "Select Mr Mrs Ms Miss Dr" at bounding box center [250, 179] width 52 height 21
select select "MISS"
click at [224, 169] on select "Select Mr Mrs Ms Miss Dr" at bounding box center [250, 179] width 52 height 21
click at [315, 167] on div "First name" at bounding box center [318, 177] width 69 height 52
click at [312, 179] on input "text" at bounding box center [318, 179] width 52 height 21
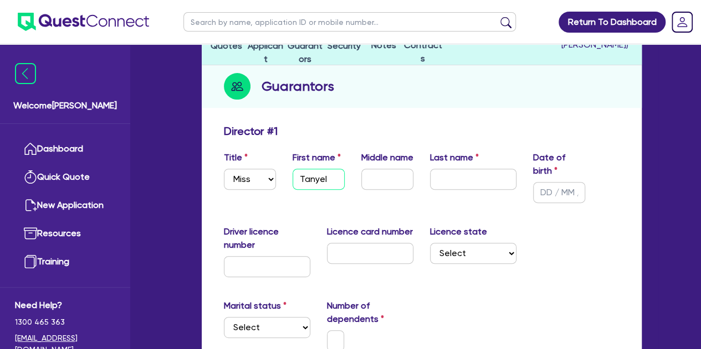
type input "Tanyel"
click at [455, 180] on input "text" at bounding box center [473, 179] width 86 height 21
type input "Mehmet"
click at [554, 192] on input "text" at bounding box center [559, 192] width 52 height 21
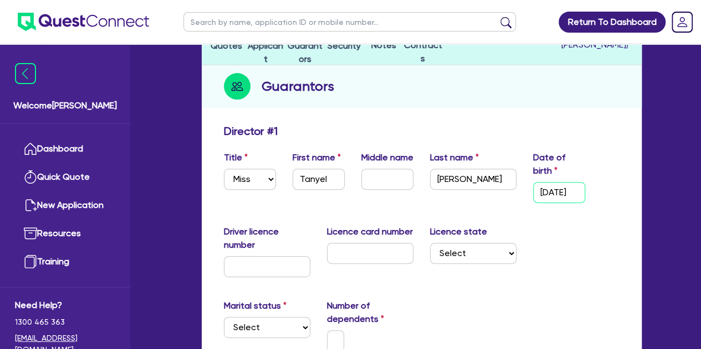
type input "16/06/1997"
click at [563, 269] on div "Driver licence number Licence card number Licence state Select NSW VIC QLD TAS …" at bounding box center [421, 255] width 412 height 61
click at [269, 276] on input "text" at bounding box center [267, 266] width 86 height 21
type input "21288210"
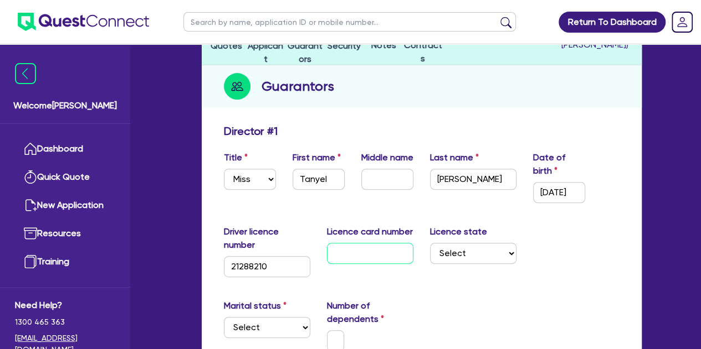
click at [387, 259] on input "text" at bounding box center [370, 253] width 86 height 21
type input "2059370241"
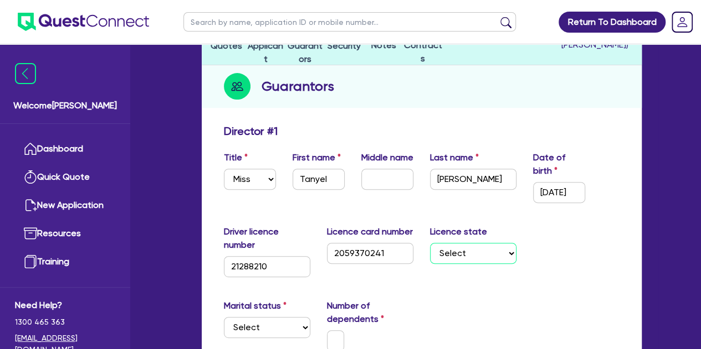
click at [474, 244] on select "Select NSW VIC QLD TAS ACT SA NT WA" at bounding box center [473, 253] width 86 height 21
select select "[GEOGRAPHIC_DATA]"
click at [430, 243] on select "Select NSW VIC QLD TAS ACT SA NT WA" at bounding box center [473, 253] width 86 height 21
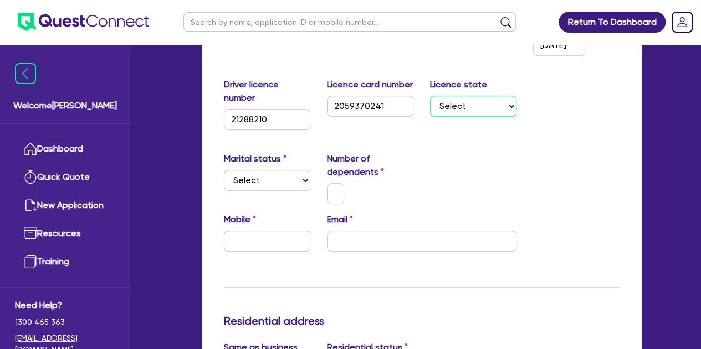
scroll to position [274, 0]
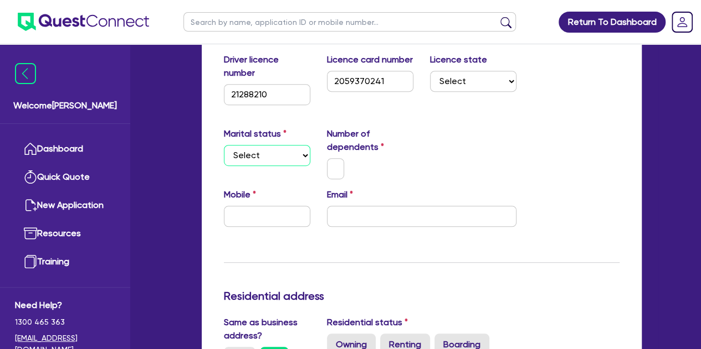
drag, startPoint x: 251, startPoint y: 156, endPoint x: 256, endPoint y: 219, distance: 63.3
select select "DE_FACTO"
click at [224, 145] on select "Select Single Married De Facto / Partner" at bounding box center [267, 155] width 86 height 21
click at [334, 172] on input "text" at bounding box center [336, 168] width 18 height 21
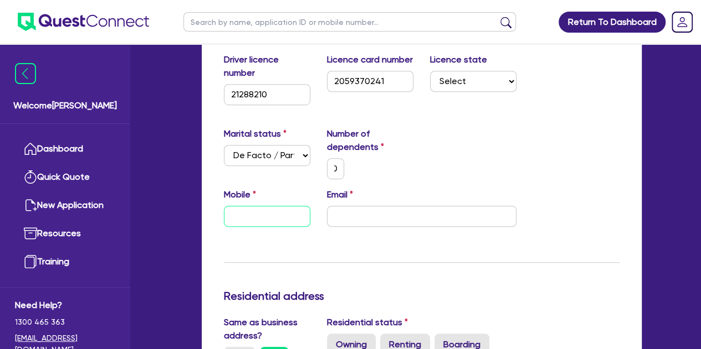
scroll to position [0, 0]
click at [264, 218] on input "text" at bounding box center [267, 216] width 86 height 21
type input "0"
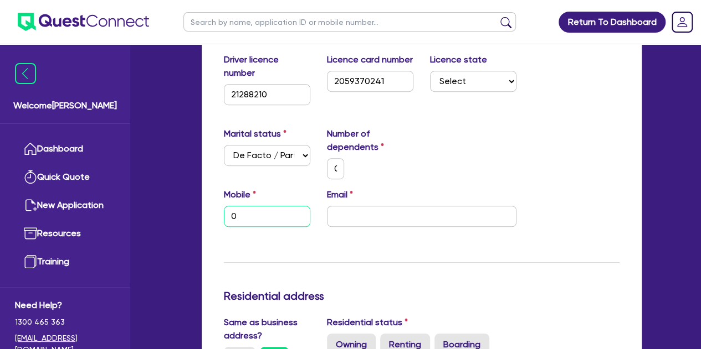
type input "04"
type input "0"
type input "040"
type input "0"
type input "0404"
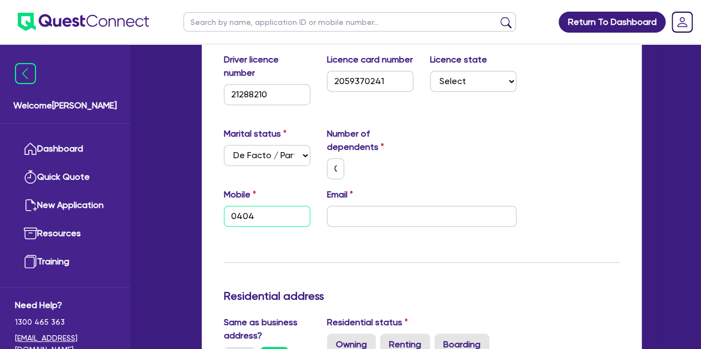
type input "0"
type input "0404 0"
type input "0"
type input "0404 05"
type input "0"
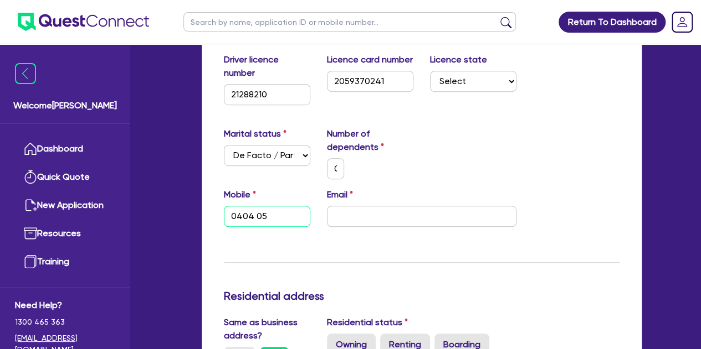
type input "0404 059"
type input "0"
type input "0404 059 7"
type input "0"
type input "0404 059 75"
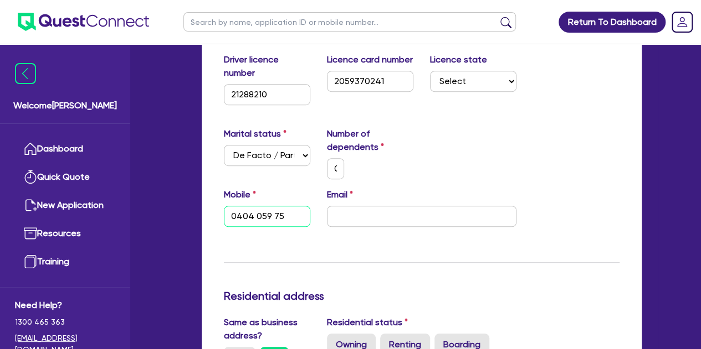
type input "0"
type input "0404 059 756"
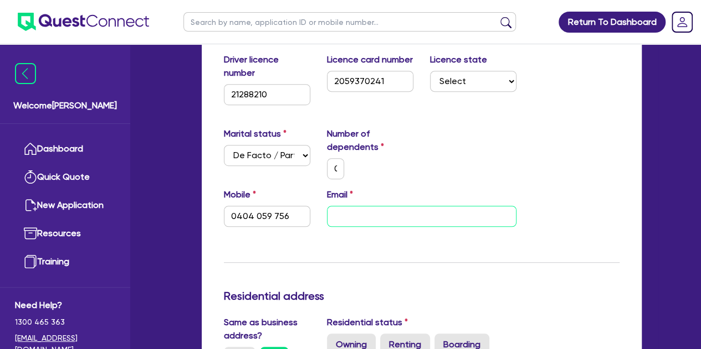
click at [349, 210] on input "email" at bounding box center [421, 216] width 189 height 21
type input "0"
type input "0404 059 756"
type input "t"
type input "0"
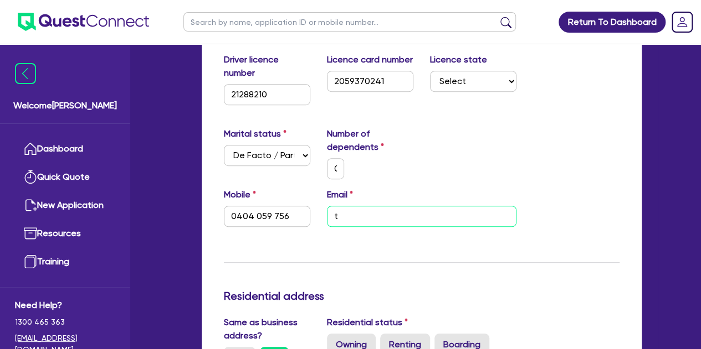
type input "0404 059 756"
type input "ta"
type input "0"
type input "0404 059 756"
type input "tan"
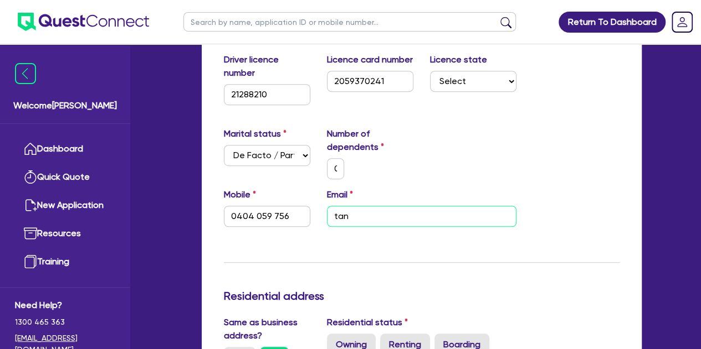
type input "0"
type input "0404 059 756"
type input "tanu"
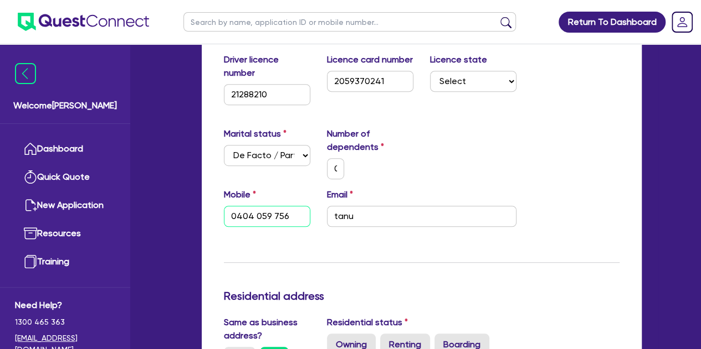
click at [261, 219] on input "0404 059 756" at bounding box center [267, 216] width 86 height 21
click at [264, 218] on input "0404 059 756" at bounding box center [267, 216] width 86 height 21
type input "0"
type input "0404 097 56"
type input "0"
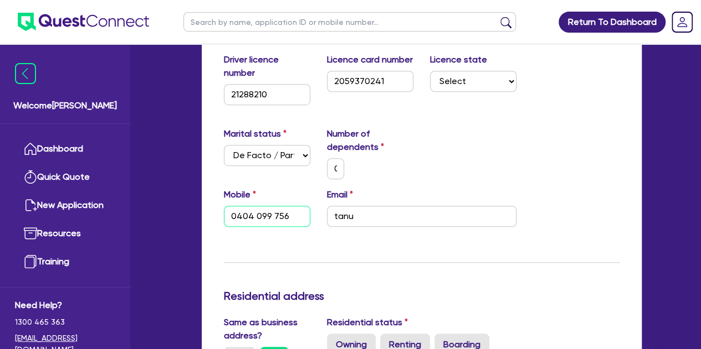
click at [271, 217] on input "0404 099 756" at bounding box center [267, 216] width 86 height 21
type input "0404 099 756"
click at [311, 210] on div "Mobile 0404 099 756" at bounding box center [266, 207] width 103 height 39
click at [308, 212] on input "0404 099 756" at bounding box center [267, 216] width 86 height 21
type input "0"
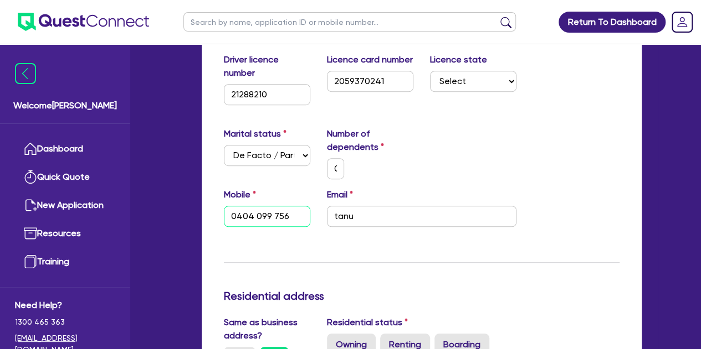
type input "0404 099 75"
type input "0"
type input "0404 099 7"
type input "0"
type input "0404 099"
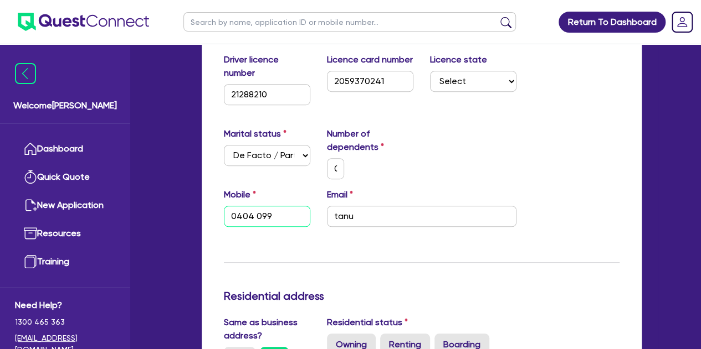
type input "0"
type input "0404 09"
type input "0"
type input "0404 095"
type input "0"
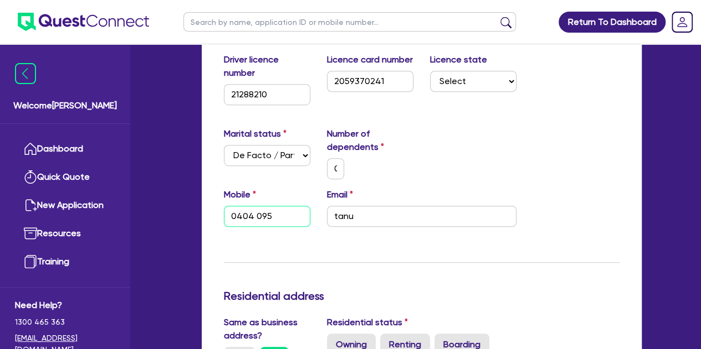
type input "0404 095 7"
type input "0"
type input "0404 095 75"
type input "0"
type input "0404 095 756"
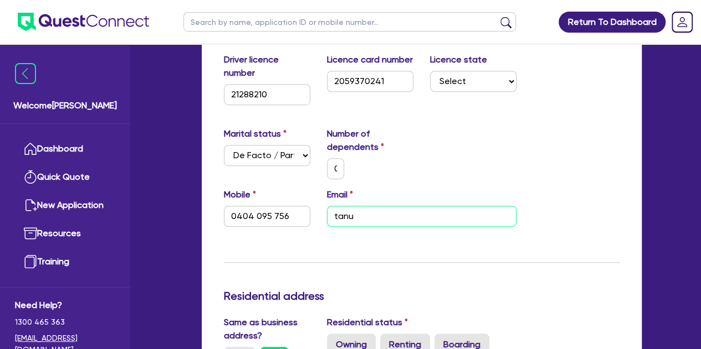
click at [362, 213] on input "tanu" at bounding box center [421, 216] width 189 height 21
type input "0"
type input "0404 095 756"
type input "tan"
type input "0"
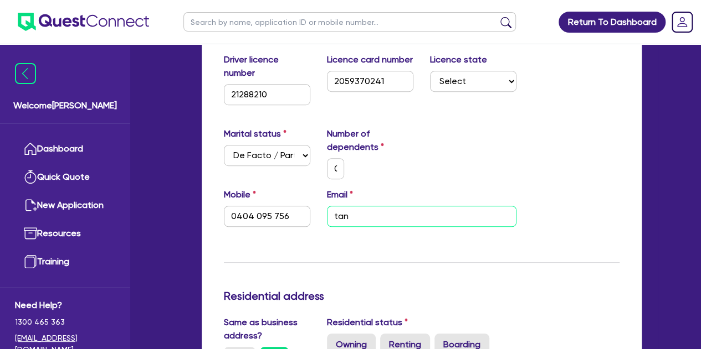
type input "0404 095 756"
type input "tany"
type input "0"
type input "0404 095 756"
type input "tanye"
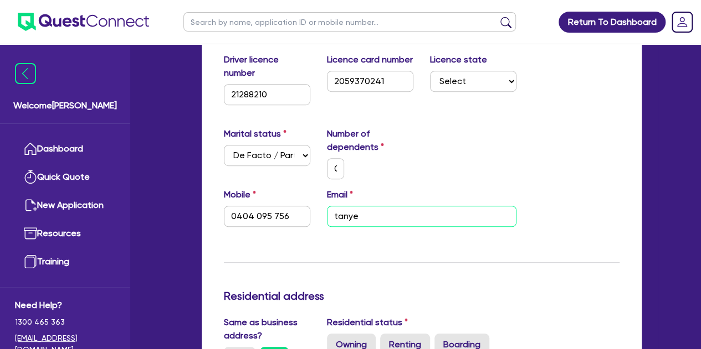
type input "0"
type input "0404 095 756"
type input "tanyel"
type input "0"
type input "0404 095 756"
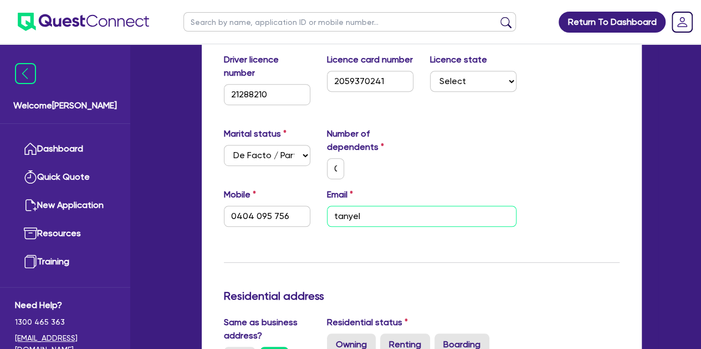
type input "tanyelm"
type input "0"
type input "0404 095 756"
type input "tanyelme"
type input "0"
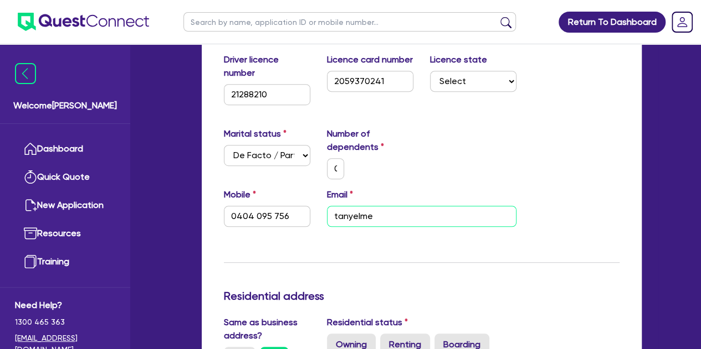
type input "0404 095 756"
type input "tanyelmeh"
type input "0"
type input "0404 095 756"
type input "tanyelmehm"
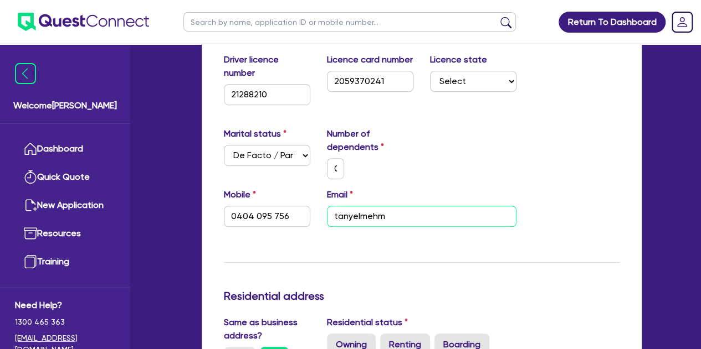
type input "0"
type input "0404 095 756"
type input "tanyelmehme"
type input "0"
type input "0404 095 756"
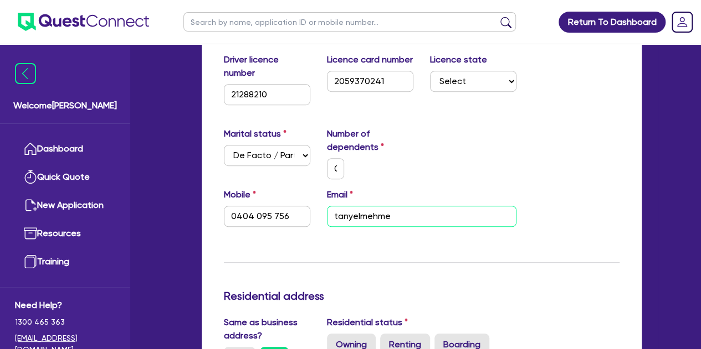
type input "tanyelmehmet"
type input "0"
type input "0404 095 756"
type input "tanyelmehmet@"
type input "0"
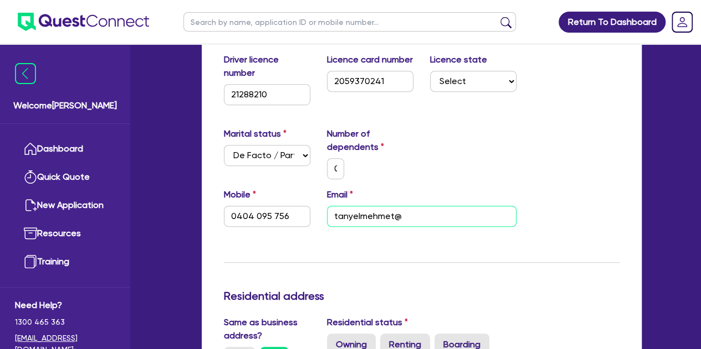
type input "0404 095 756"
type input "tanyelmehmet@o"
type input "0"
type input "0404 095 756"
type input "tanyelmehmet@out"
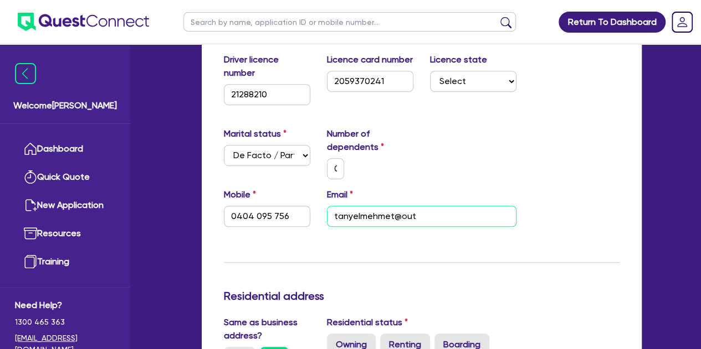
type input "0"
type input "0404 095 756"
type input "0"
type input "0404 095 756"
type input "tanyelmehmet@outl"
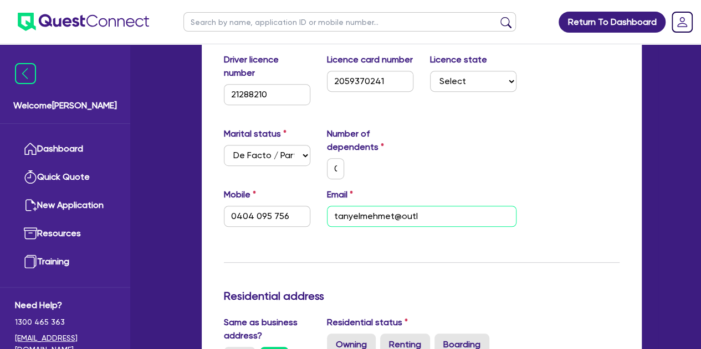
type input "0"
type input "0404 095 756"
type input "tanyelmehmet@outlo"
type input "0"
type input "0404 095 756"
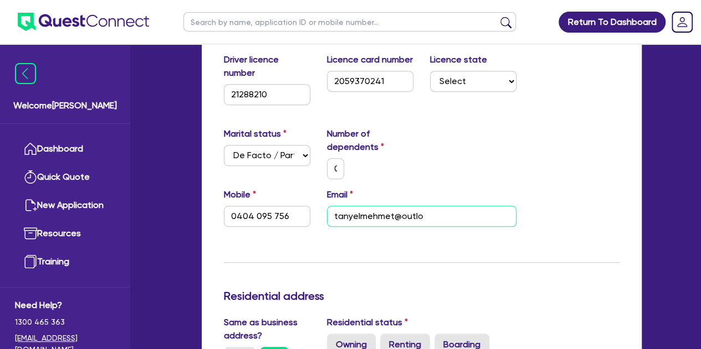
type input "tanyelmehmet@outloo"
type input "0"
type input "0404 095 756"
type input "tanyelmehmet@outlook"
type input "0"
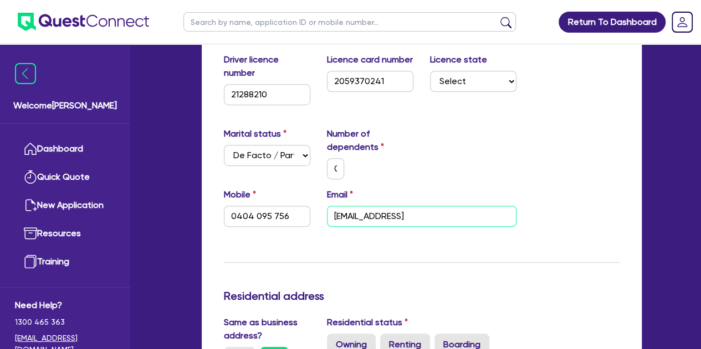
type input "0404 095 756"
type input "tanyelmehmet@outlook."
type input "0"
type input "0404 095 756"
type input "tanyelmehmet@outlook.c"
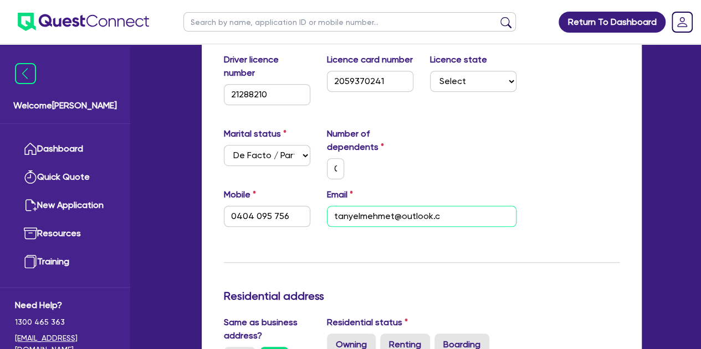
type input "0"
type input "0404 095 756"
type input "tanyelmehmet@outlook.co"
type input "0"
type input "0404 095 756"
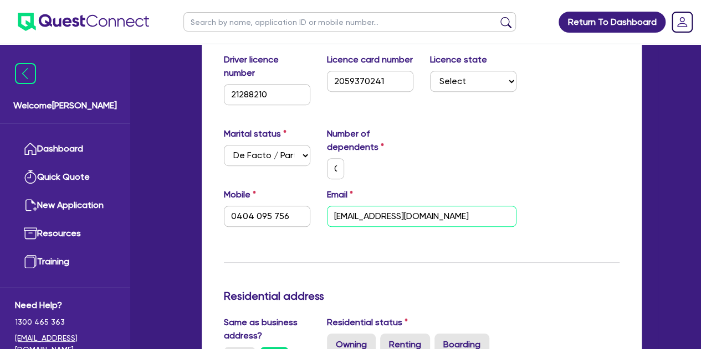
type input "tanyelmehmet@outlook.com"
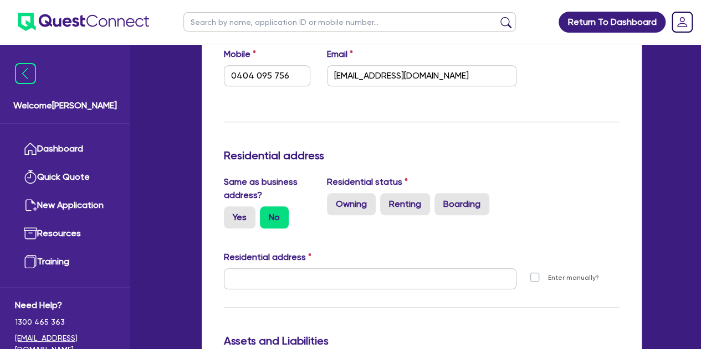
scroll to position [415, 0]
click at [249, 215] on label "Yes" at bounding box center [240, 217] width 32 height 22
click at [231, 213] on input "Yes" at bounding box center [227, 209] width 7 height 7
radio input "true"
type input "0"
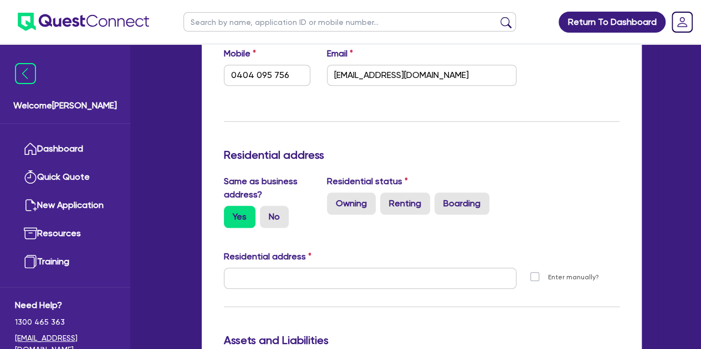
type input "0404 095 756"
type input "15 Pelleas St Blacktown NSW 2148"
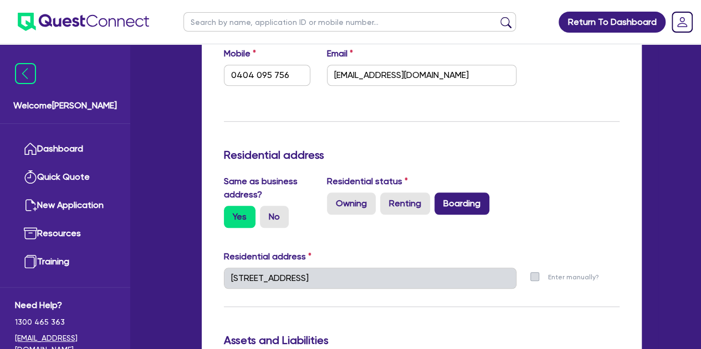
click at [475, 207] on label "Boarding" at bounding box center [461, 204] width 55 height 22
click at [441, 200] on input "Boarding" at bounding box center [437, 196] width 7 height 7
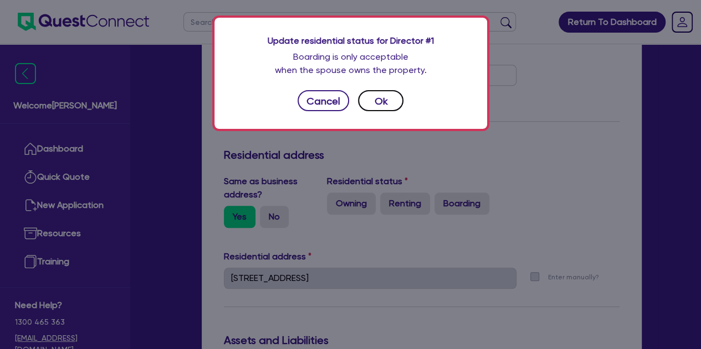
click at [390, 106] on button "Ok" at bounding box center [380, 100] width 45 height 21
type input "0"
type input "0404 095 756"
radio input "true"
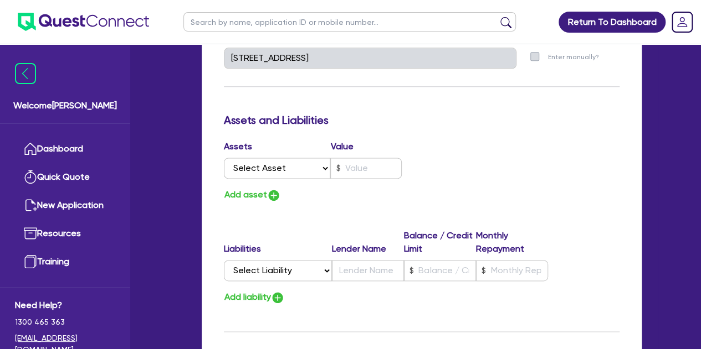
scroll to position [708, 0]
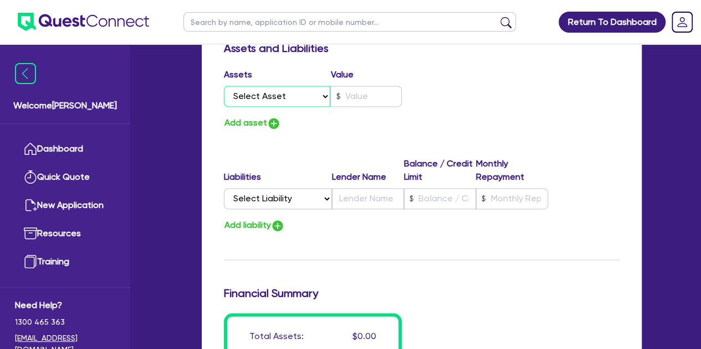
click at [272, 95] on select "Select Asset Cash Property Investment property Vehicle Truck Trailer Equipment …" at bounding box center [277, 96] width 107 height 21
select select "CASH"
click at [224, 86] on select "Select Asset Cash Property Investment property Vehicle Truck Trailer Equipment …" at bounding box center [277, 96] width 107 height 21
type input "0"
type input "0404 095 756"
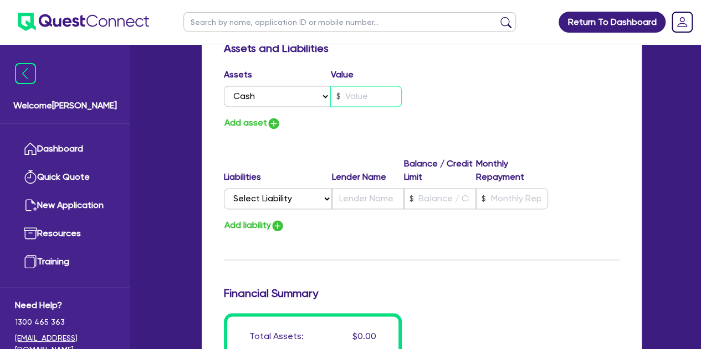
click at [357, 93] on input "text" at bounding box center [365, 96] width 71 height 21
type input "0"
type input "0404 095 756"
type input "2"
type input "0"
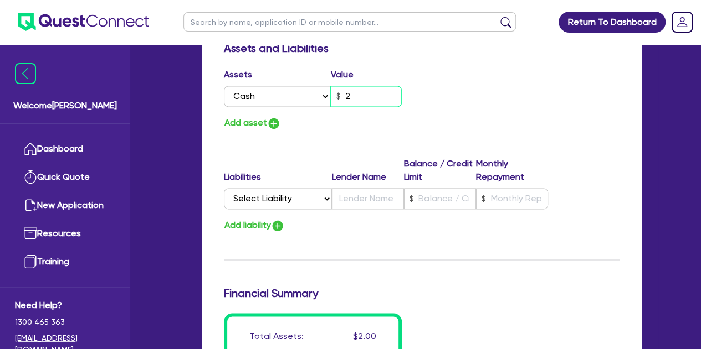
type input "0404 095 756"
type input "28"
type input "0"
type input "0404 095 756"
type input "280"
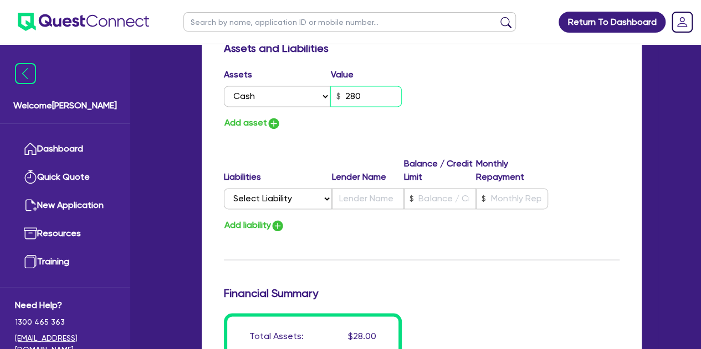
type input "0"
type input "0404 095 756"
type input "2,800"
type input "0"
type input "0404 095 756"
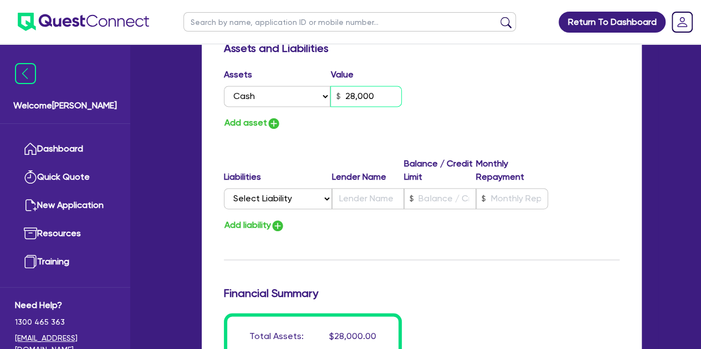
type input "28,000"
click at [338, 128] on div "Add asset" at bounding box center [318, 123] width 206 height 15
click at [256, 129] on button "Add asset" at bounding box center [252, 123] width 57 height 15
type input "0"
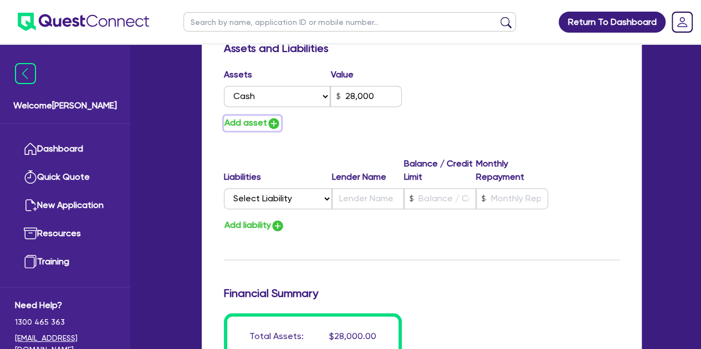
type input "0404 095 756"
type input "28,000"
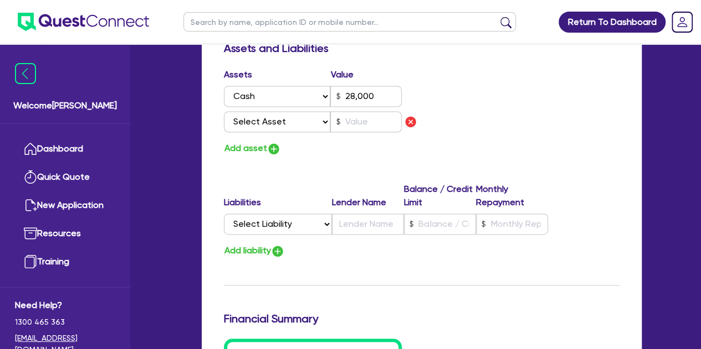
click at [270, 132] on div "Assets Value Select Asset Cash Property Investment property Vehicle Truck Trail…" at bounding box center [318, 102] width 206 height 69
click at [281, 135] on div "Assets Value Select Asset Cash Property Investment property Vehicle Truck Trail…" at bounding box center [318, 102] width 206 height 69
click at [281, 127] on select "Select Asset Cash Property Investment property Vehicle Truck Trailer Equipment …" at bounding box center [277, 121] width 107 height 21
select select "HOUSEHOLD_PERSONAL"
click at [224, 111] on select "Select Asset Cash Property Investment property Vehicle Truck Trailer Equipment …" at bounding box center [277, 121] width 107 height 21
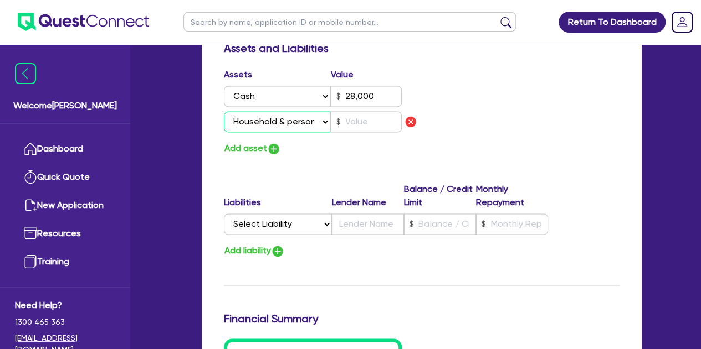
type input "0"
type input "0404 095 756"
type input "28,000"
click at [348, 114] on input "text" at bounding box center [365, 121] width 71 height 21
type input "0"
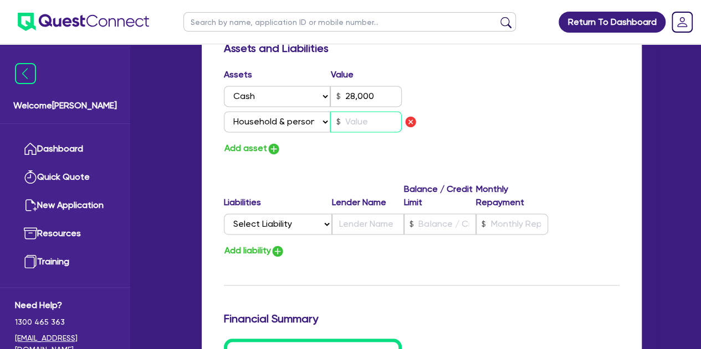
type input "0404 095 756"
type input "28,000"
type input "1"
type input "0"
type input "0404 095 756"
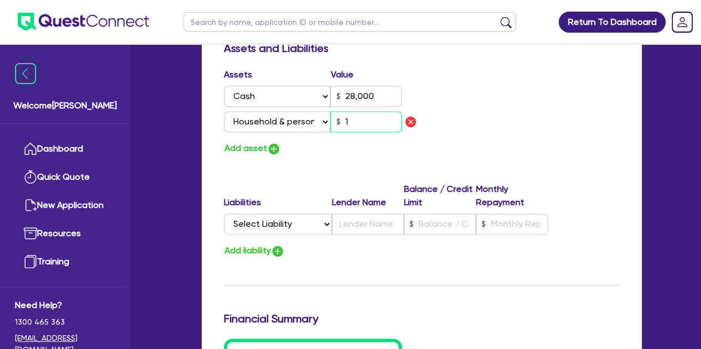
type input "28,000"
type input "10"
type input "0"
type input "0404 095 756"
type input "28,000"
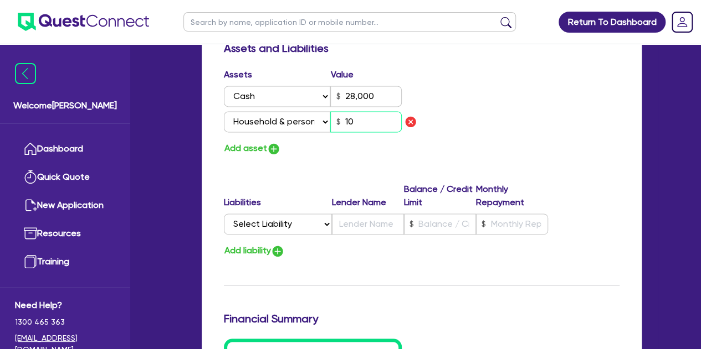
type input "100"
type input "0"
type input "0404 095 756"
type input "28,000"
type input "1,000"
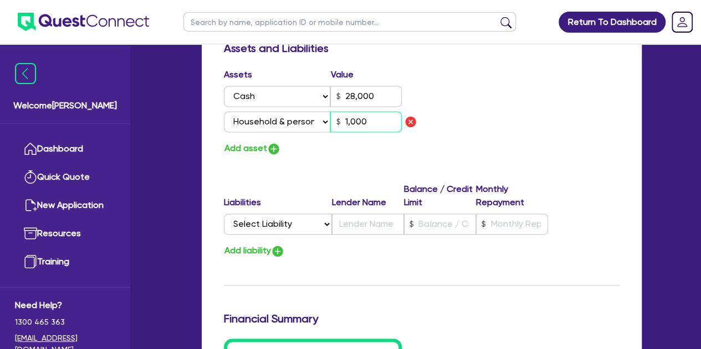
type input "0"
type input "0404 095 756"
type input "28,000"
type input "10,000"
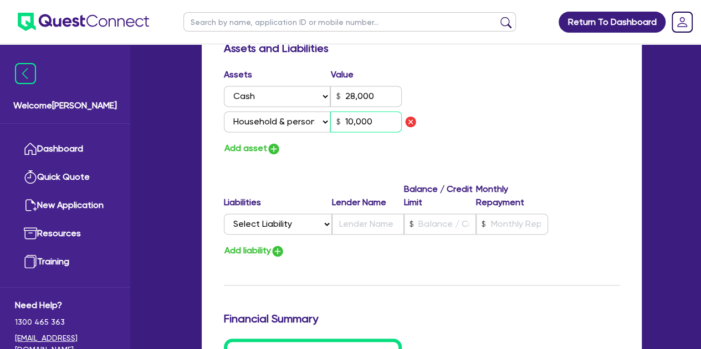
click at [368, 125] on input "10,000" at bounding box center [365, 121] width 71 height 21
click at [375, 125] on input "10,000" at bounding box center [365, 121] width 71 height 21
type input "0"
type input "0404 095 756"
type input "28,000"
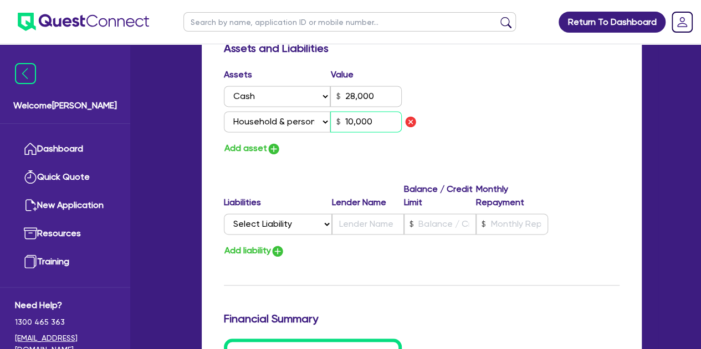
type input "1,000"
type input "0"
click at [322, 147] on div "Add asset" at bounding box center [318, 148] width 206 height 15
click at [251, 148] on button "Add asset" at bounding box center [252, 148] width 57 height 15
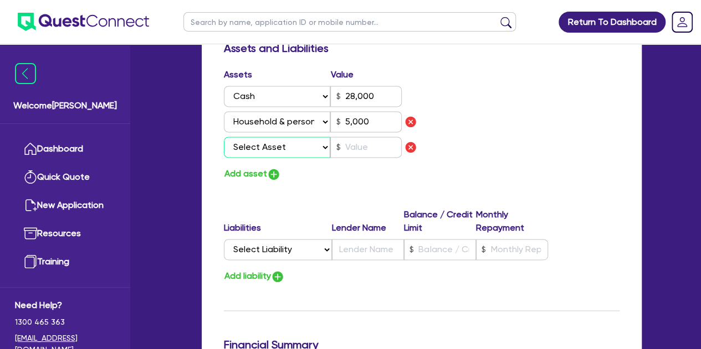
click at [271, 146] on select "Select Asset Cash Property Investment property Vehicle Truck Trailer Equipment …" at bounding box center [277, 147] width 107 height 21
click at [224, 137] on select "Select Asset Cash Property Investment property Vehicle Truck Trailer Equipment …" at bounding box center [277, 147] width 107 height 21
click at [358, 141] on input "text" at bounding box center [365, 147] width 71 height 21
click at [251, 169] on button "Add asset" at bounding box center [252, 174] width 57 height 15
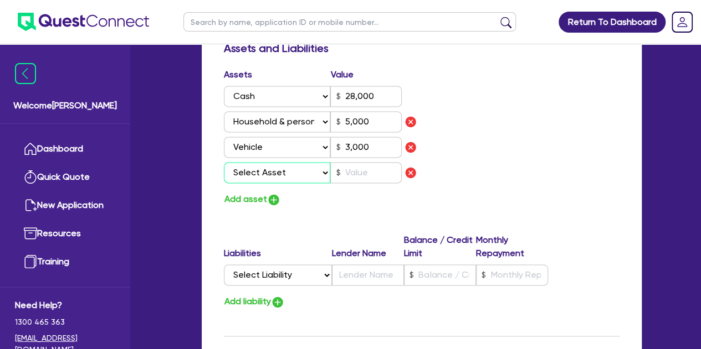
click at [269, 181] on select "Select Asset Cash Property Investment property Vehicle Truck Trailer Equipment …" at bounding box center [277, 172] width 107 height 21
click at [369, 213] on div "Update residential status for Director #1 Boarding is only acceptable when the …" at bounding box center [421, 0] width 395 height 962
click at [412, 171] on img "button" at bounding box center [410, 172] width 13 height 13
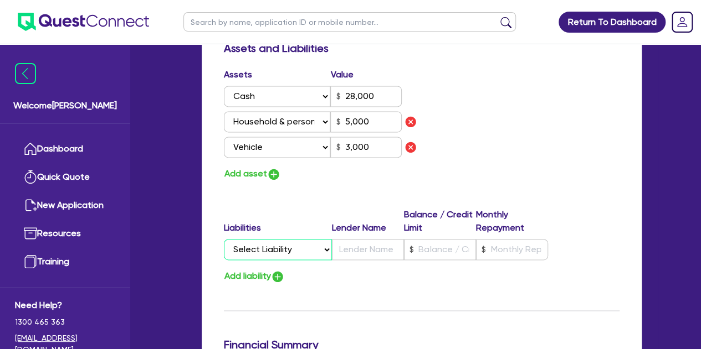
click at [264, 251] on select "Select Liability Credit card Mortgage Investment property loan Vehicle loan Tru…" at bounding box center [278, 249] width 108 height 21
click at [224, 239] on select "Select Liability Credit card Mortgage Investment property loan Vehicle loan Tru…" at bounding box center [278, 249] width 108 height 21
click at [360, 246] on input "text" at bounding box center [368, 249] width 72 height 21
click at [442, 240] on input "text" at bounding box center [440, 249] width 72 height 21
click at [435, 272] on div "Add liability" at bounding box center [421, 276] width 412 height 15
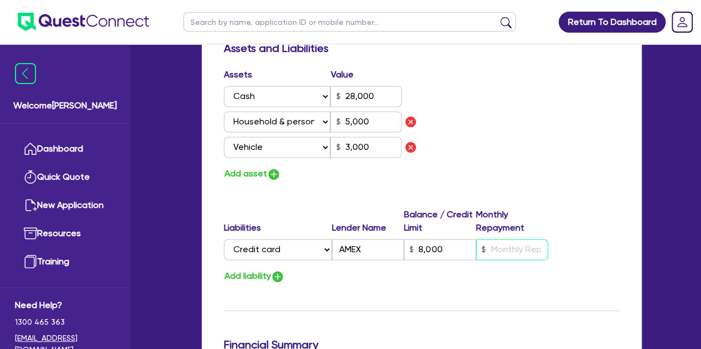
click at [505, 256] on input "text" at bounding box center [512, 249] width 72 height 21
click at [541, 279] on div "Add liability" at bounding box center [421, 276] width 412 height 15
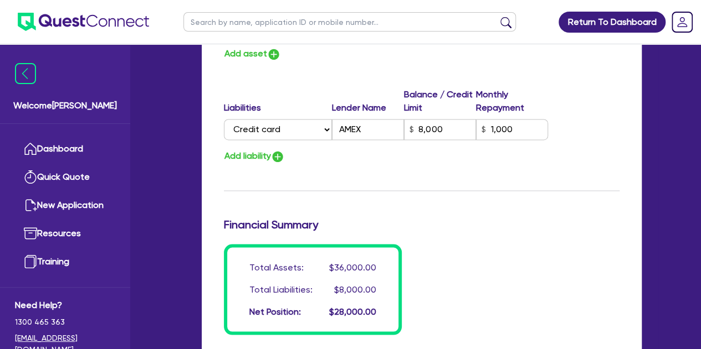
scroll to position [823, 0]
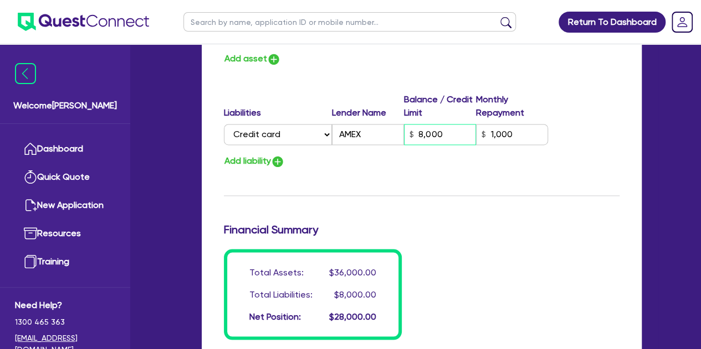
click at [441, 136] on input "8,000" at bounding box center [440, 134] width 72 height 21
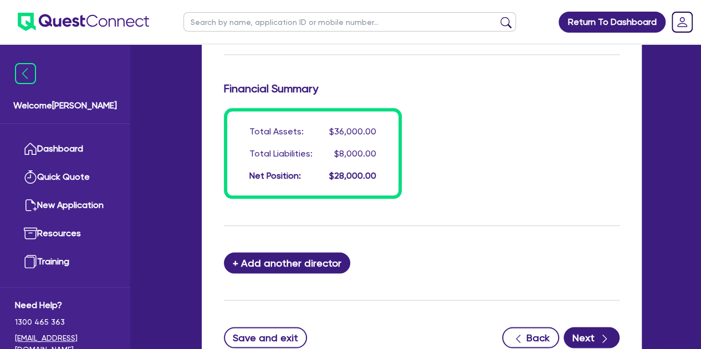
scroll to position [974, 0]
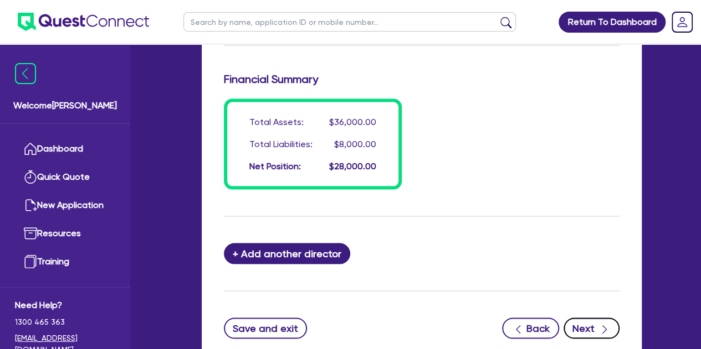
click at [578, 318] on button "Next" at bounding box center [591, 328] width 56 height 21
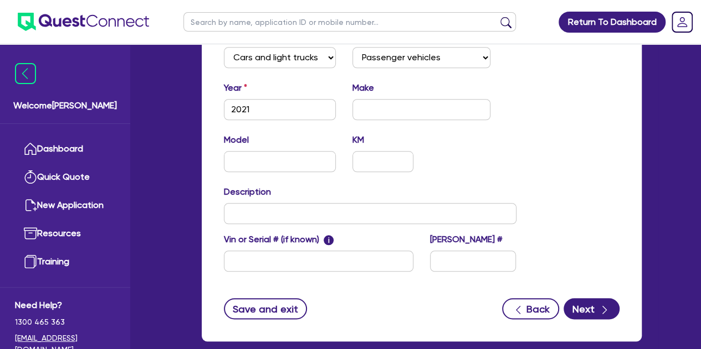
scroll to position [537, 0]
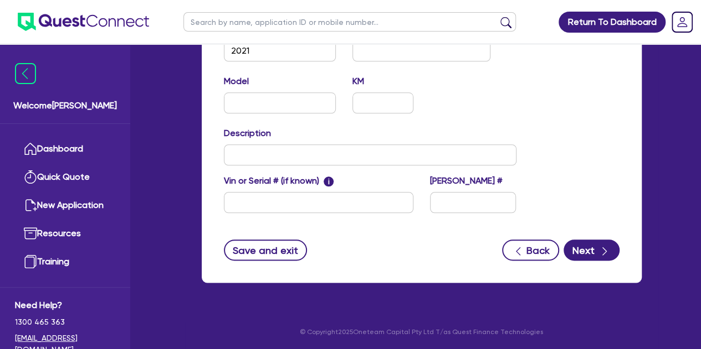
click at [567, 240] on div "Back Next" at bounding box center [560, 250] width 117 height 21
click at [588, 248] on button "Next" at bounding box center [591, 250] width 56 height 21
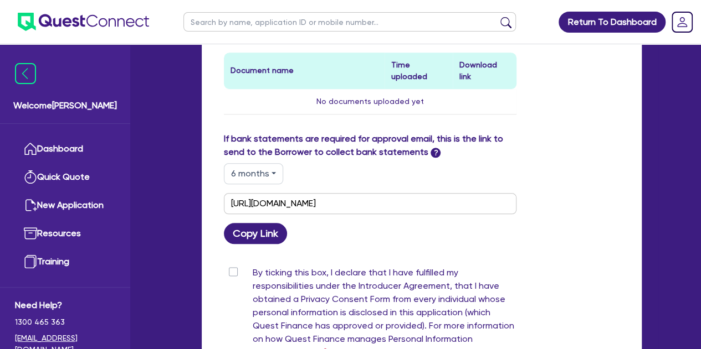
scroll to position [524, 0]
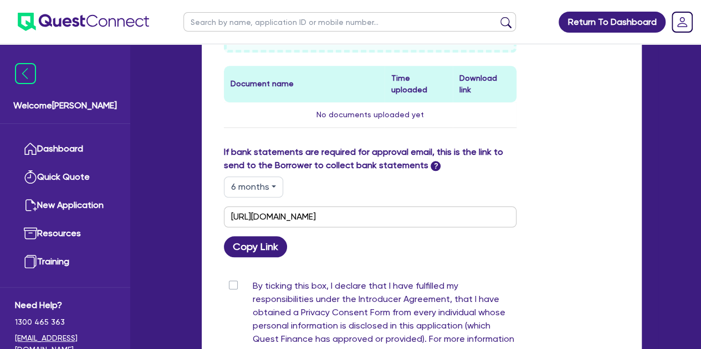
click at [261, 177] on button "6 months" at bounding box center [253, 187] width 59 height 21
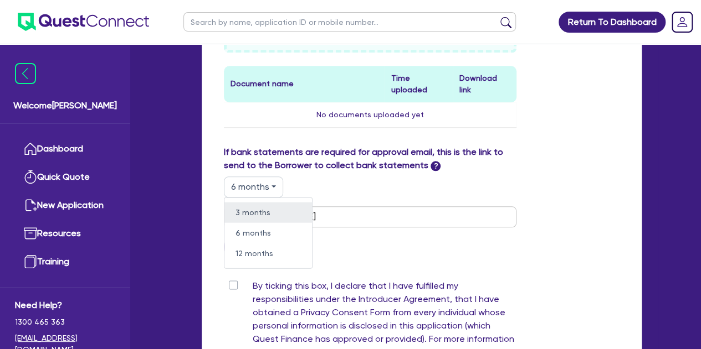
click at [258, 202] on link "3 months" at bounding box center [268, 212] width 88 height 20
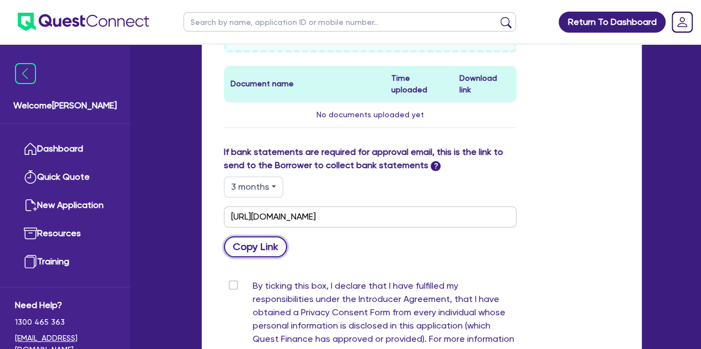
click at [254, 236] on button "Copy Link" at bounding box center [256, 246] width 64 height 21
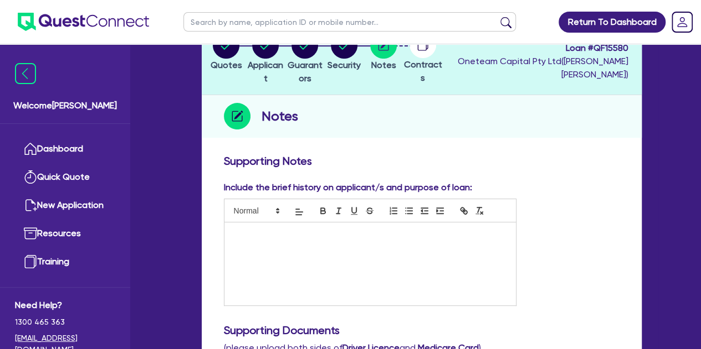
scroll to position [0, 0]
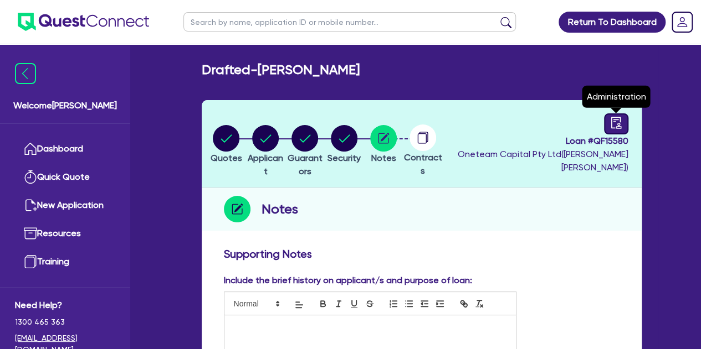
click at [623, 125] on div at bounding box center [616, 124] width 24 height 21
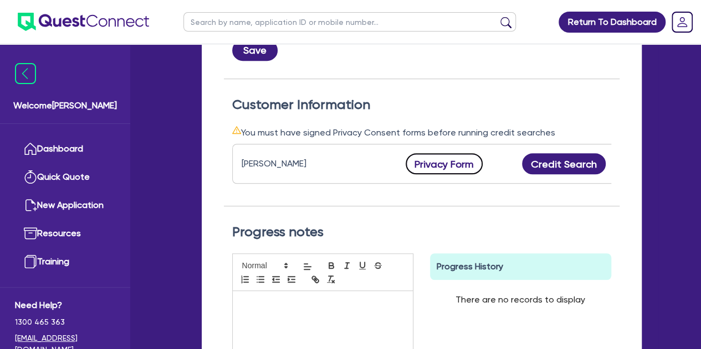
click at [413, 163] on button "Privacy Form" at bounding box center [444, 163] width 78 height 21
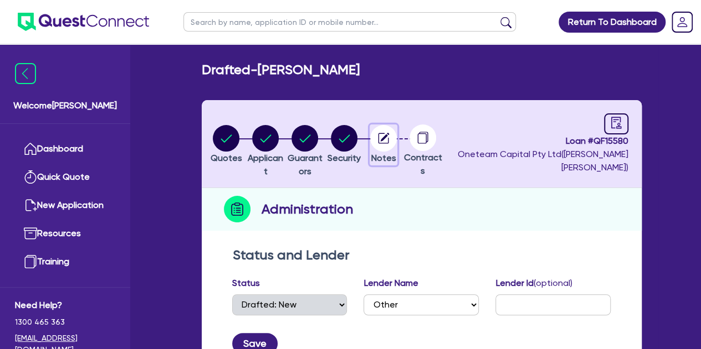
click at [397, 141] on circle "button" at bounding box center [383, 138] width 27 height 27
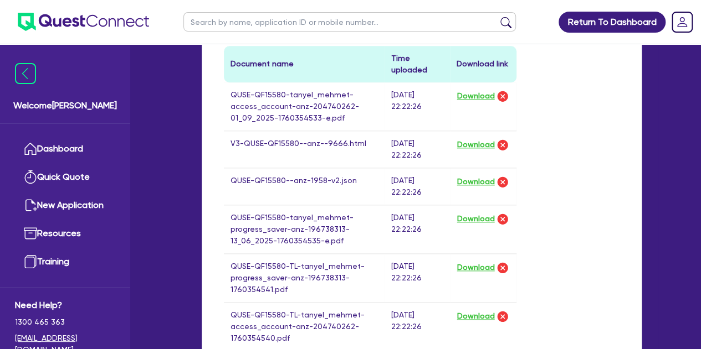
scroll to position [544, 0]
click at [476, 143] on button "Download" at bounding box center [475, 144] width 39 height 14
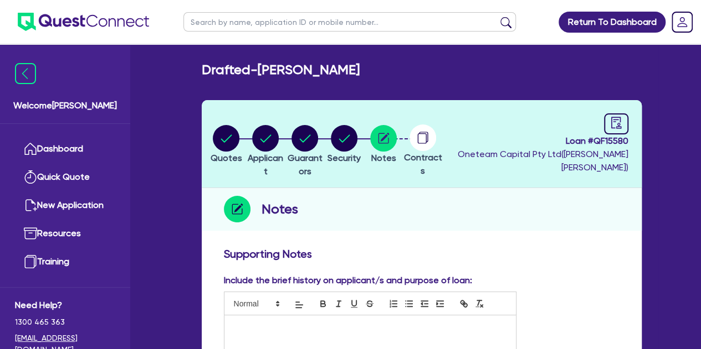
scroll to position [1, 0]
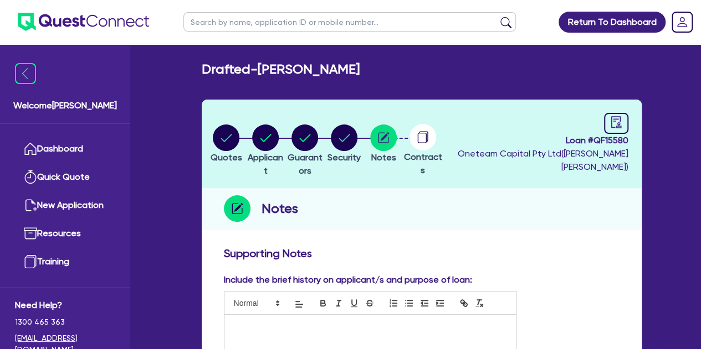
click at [595, 122] on div "Loan # QF15580 Oneteam Capital Pty Ltd ( Luke Clark )" at bounding box center [536, 143] width 183 height 61
click at [397, 138] on circle "button" at bounding box center [383, 138] width 27 height 27
click at [357, 139] on circle "button" at bounding box center [344, 138] width 27 height 27
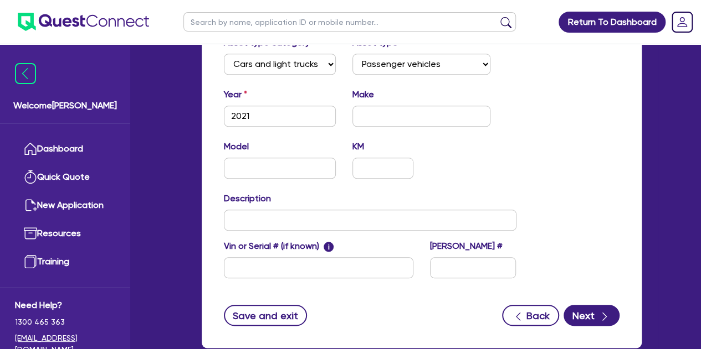
scroll to position [473, 0]
